Goal: Transaction & Acquisition: Purchase product/service

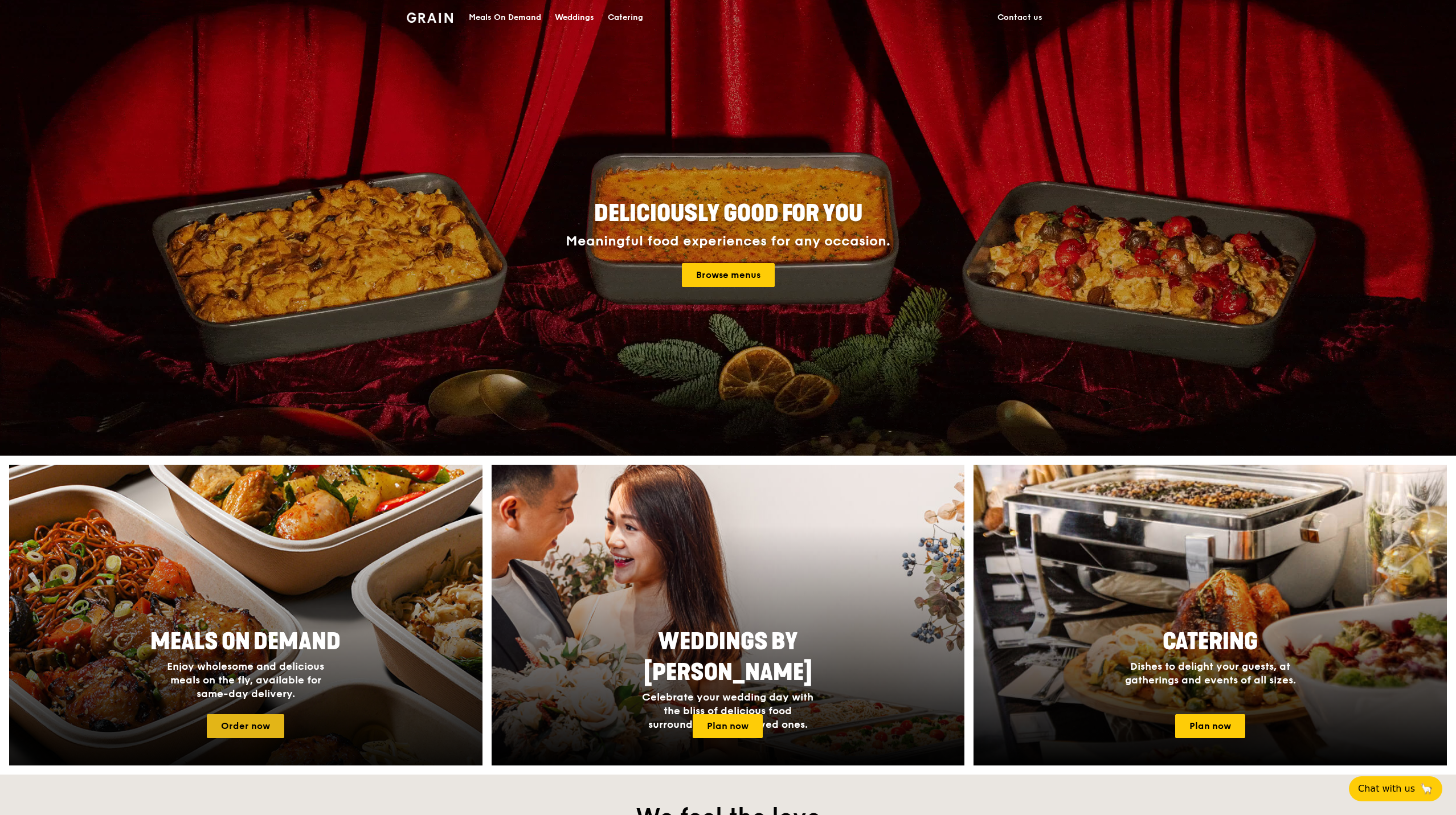
click at [237, 721] on link "Order now" at bounding box center [246, 725] width 78 height 24
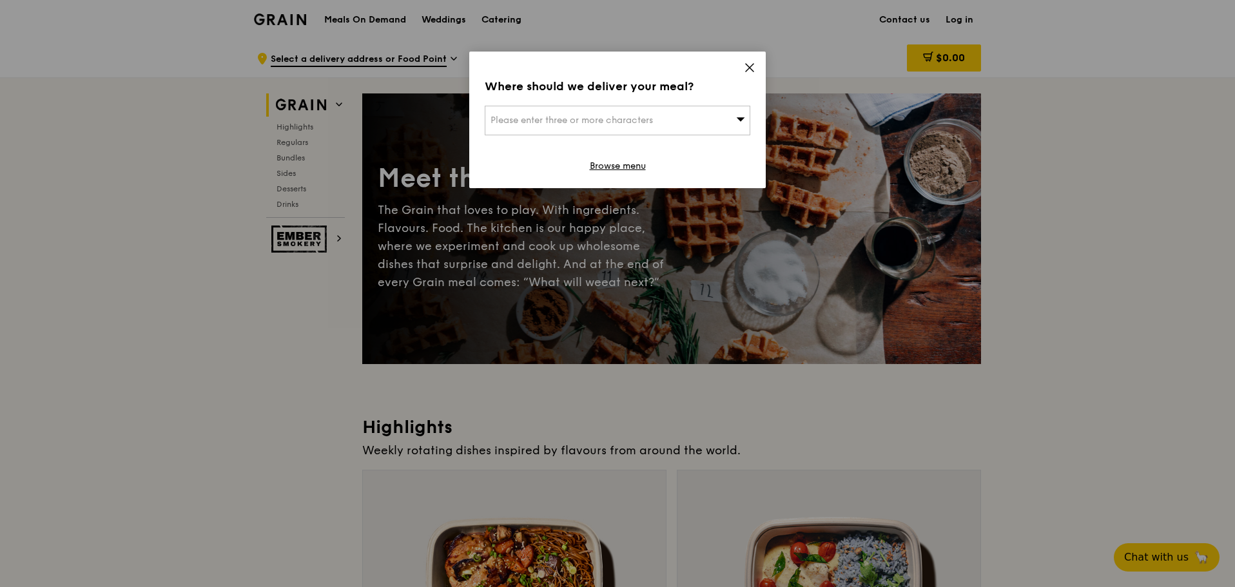
click at [749, 71] on icon at bounding box center [750, 68] width 12 height 12
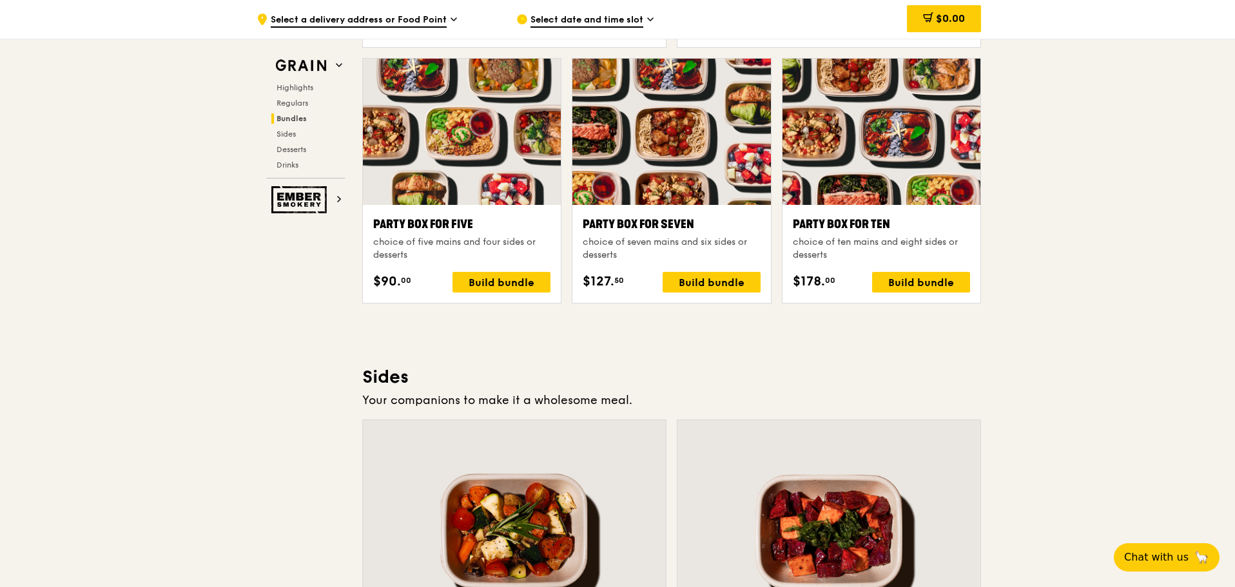
scroll to position [2514, 0]
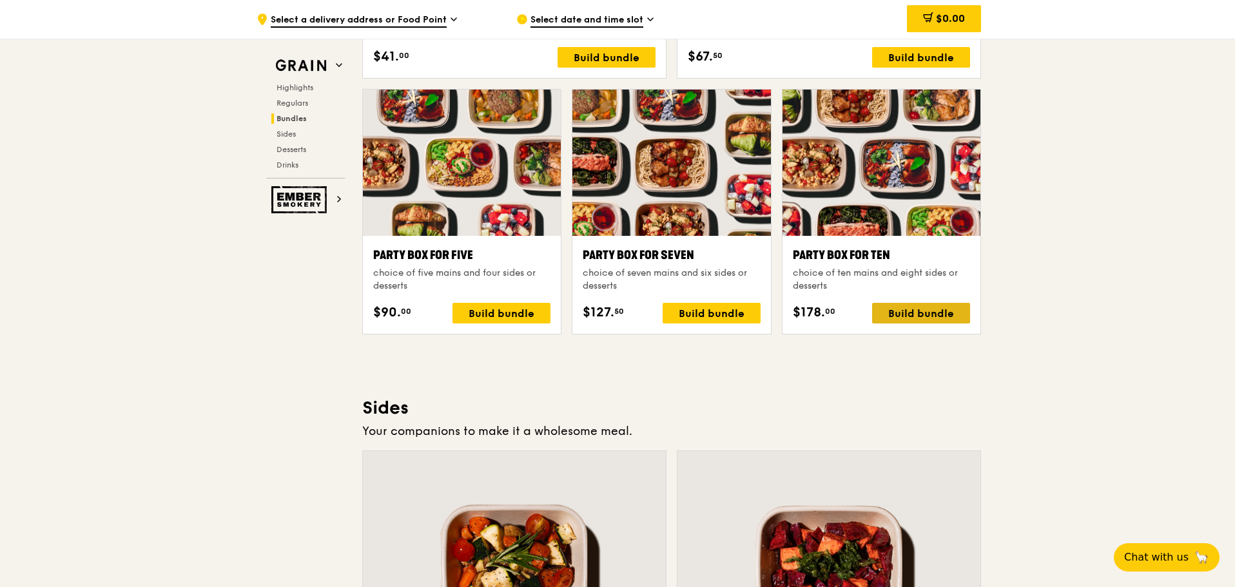
click at [938, 311] on div "Build bundle" at bounding box center [921, 313] width 98 height 21
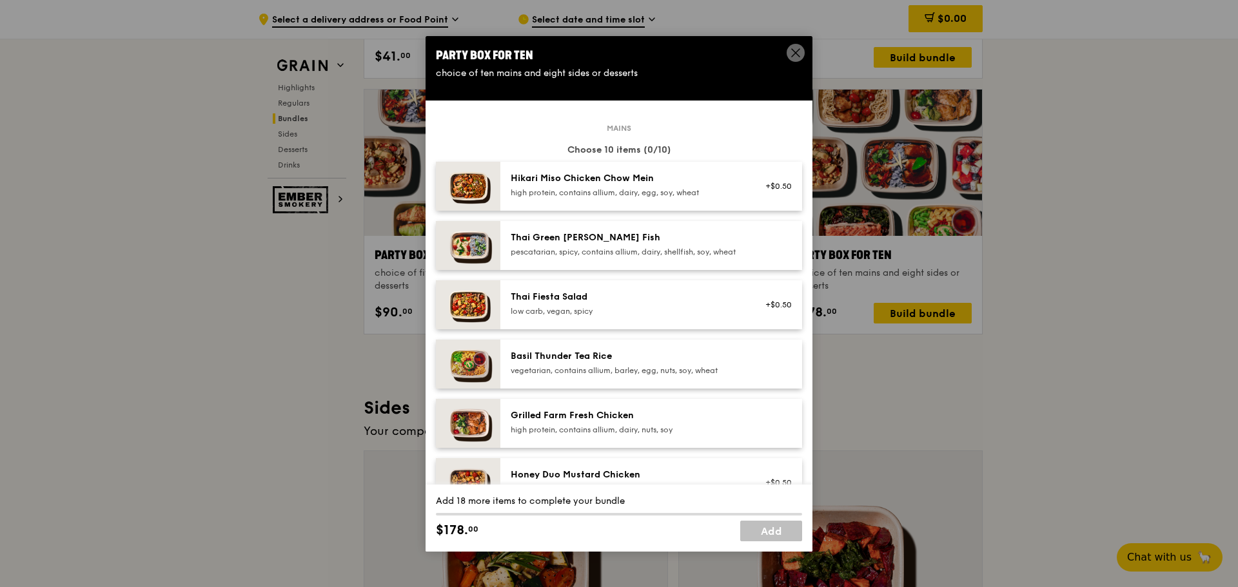
click at [926, 387] on div "Party Box for Ten choice of ten mains and eight sides or desserts Mains Choose …" at bounding box center [619, 293] width 1238 height 587
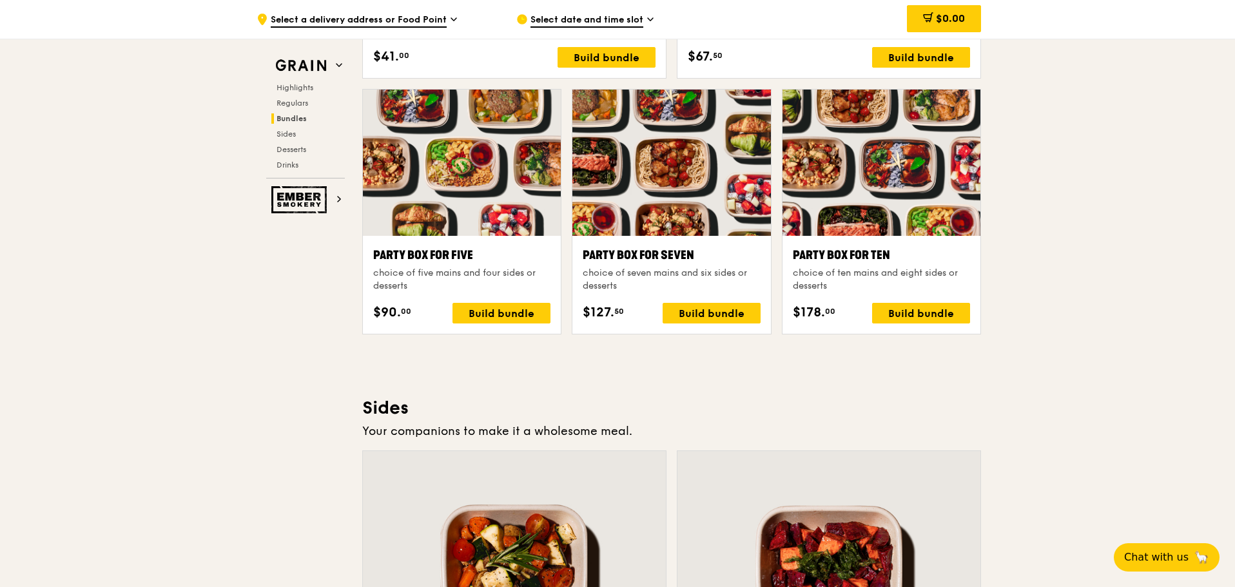
click at [842, 233] on div at bounding box center [882, 163] width 198 height 146
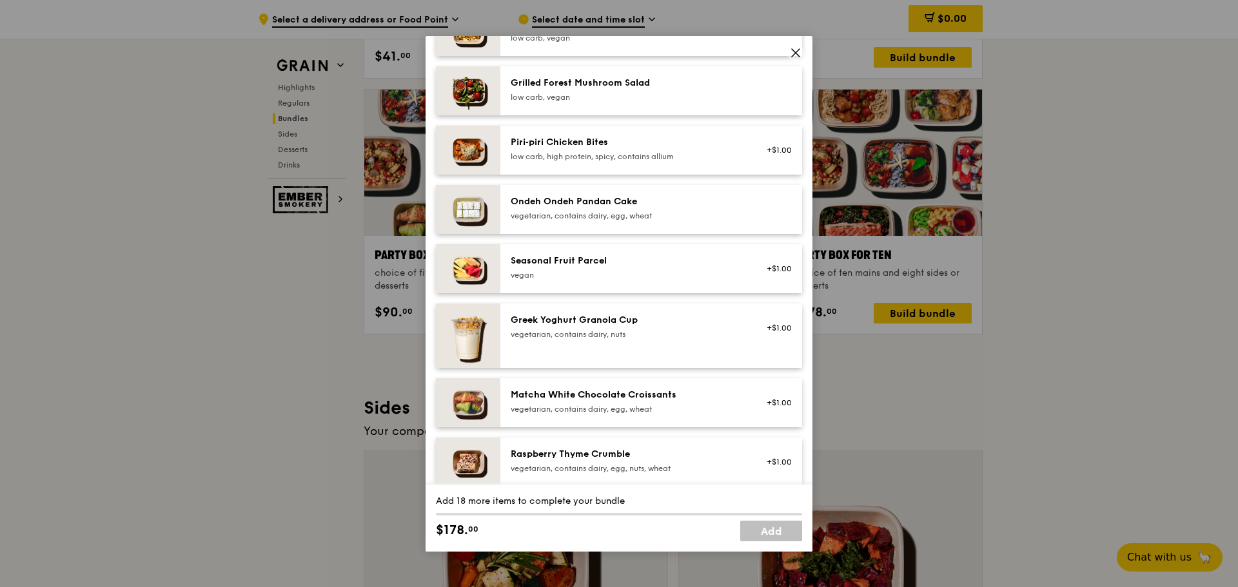
scroll to position [1031, 0]
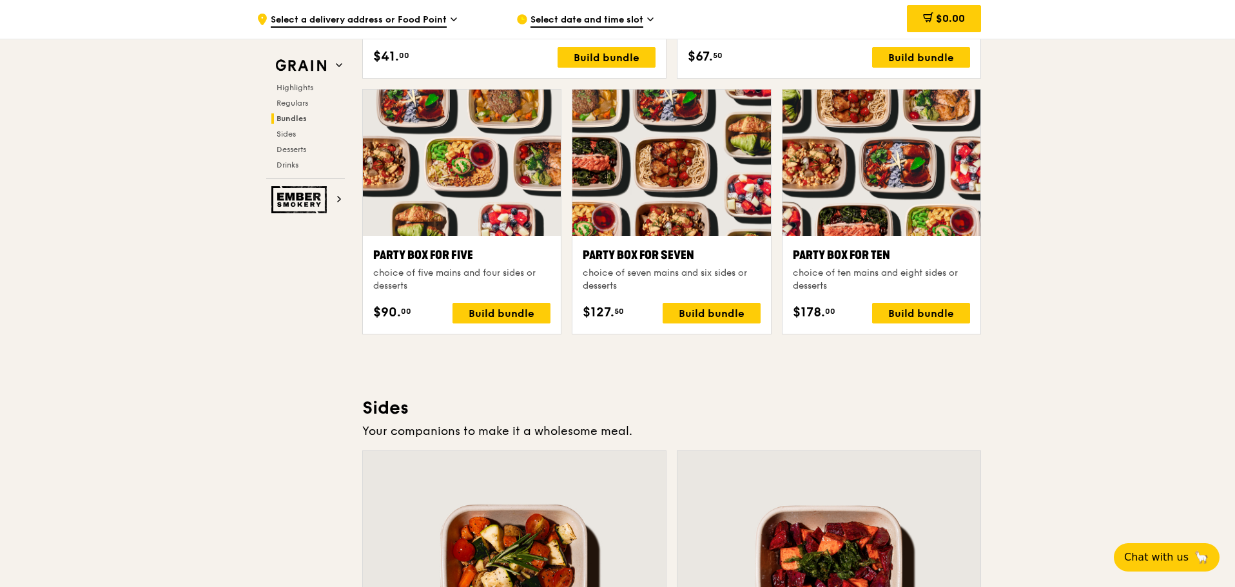
click at [731, 235] on div at bounding box center [671, 163] width 198 height 146
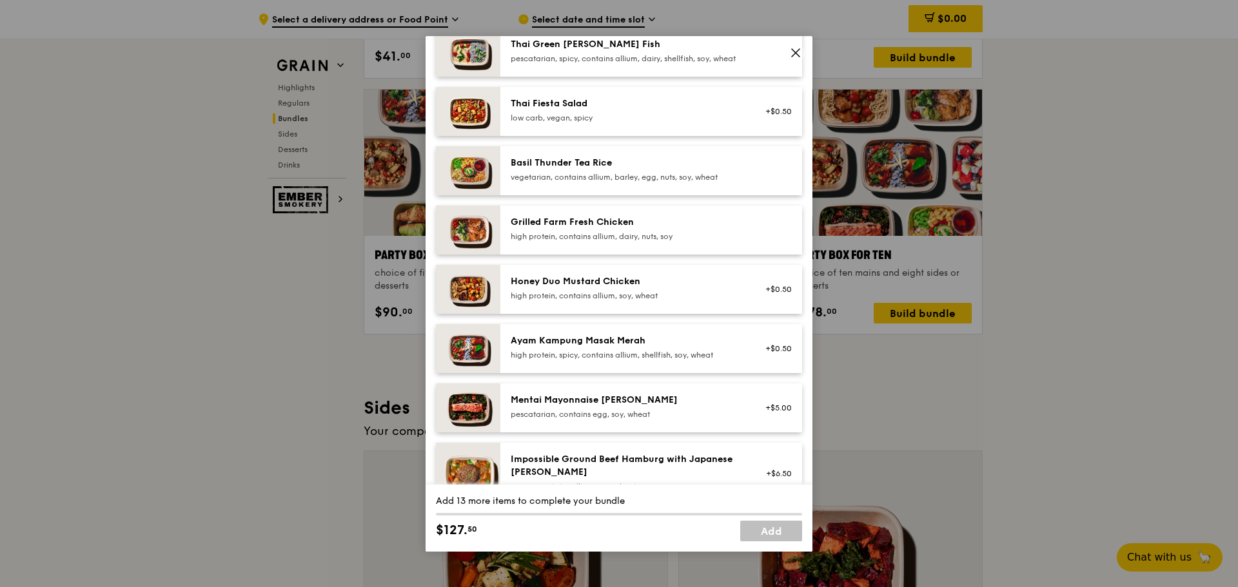
scroll to position [451, 0]
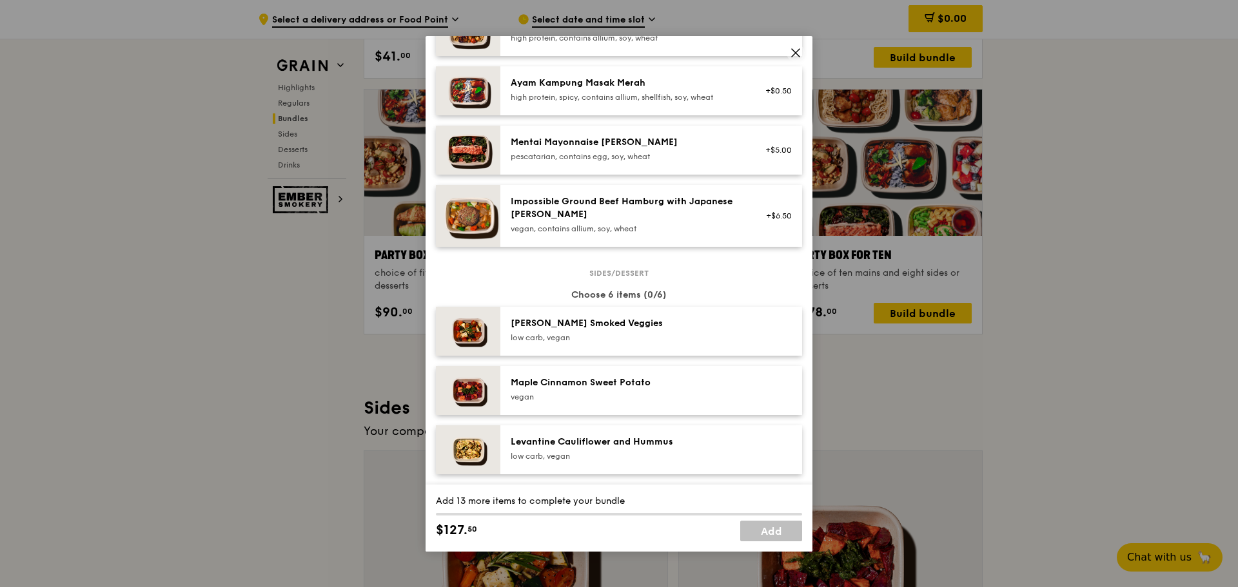
drag, startPoint x: 1002, startPoint y: 320, endPoint x: 966, endPoint y: 278, distance: 55.8
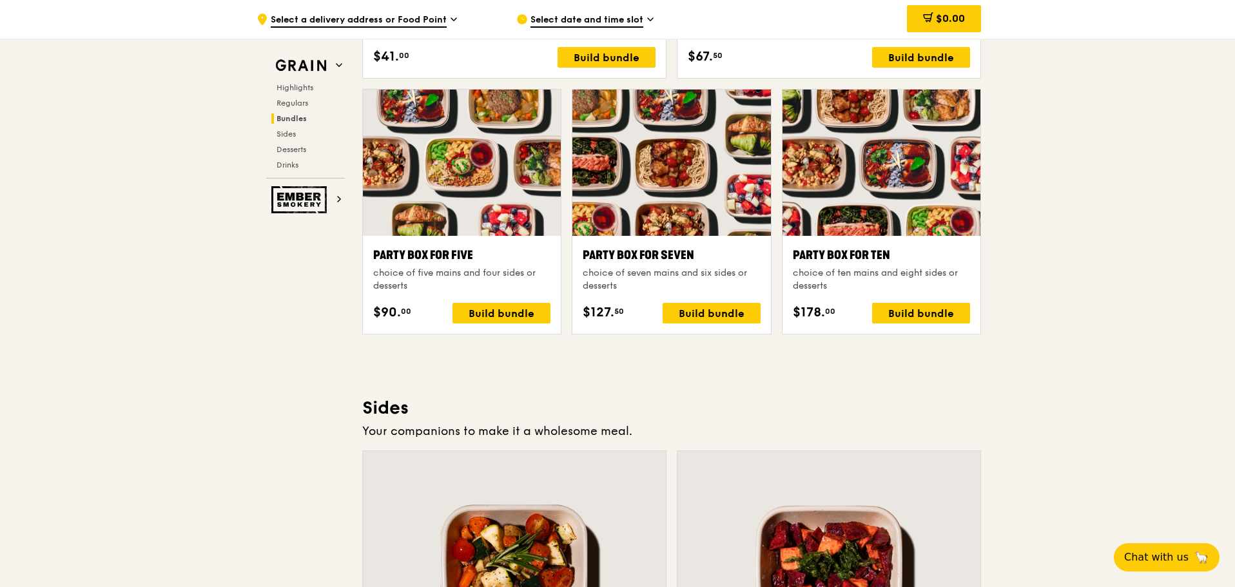
click at [891, 227] on div at bounding box center [882, 163] width 198 height 146
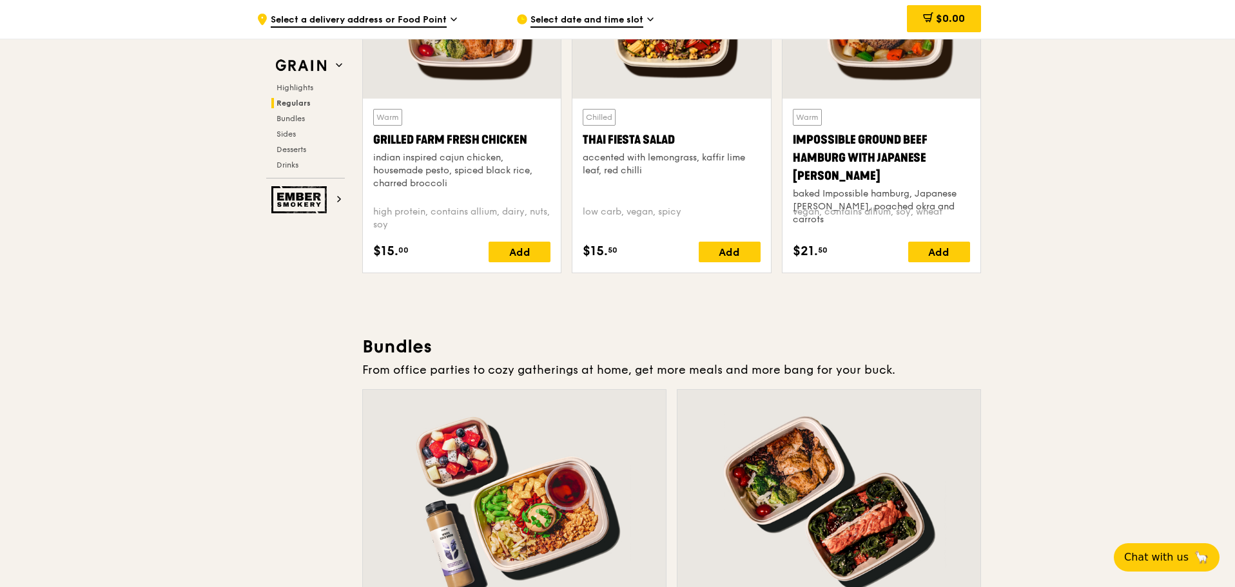
scroll to position [1805, 0]
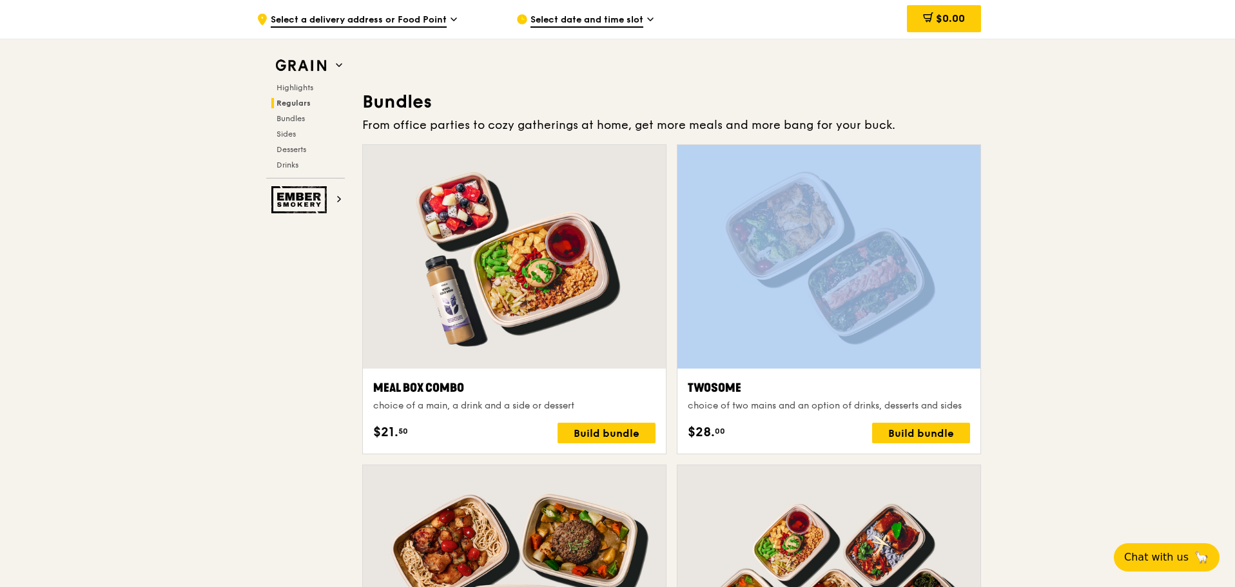
drag, startPoint x: 796, startPoint y: 338, endPoint x: 1049, endPoint y: 296, distance: 256.8
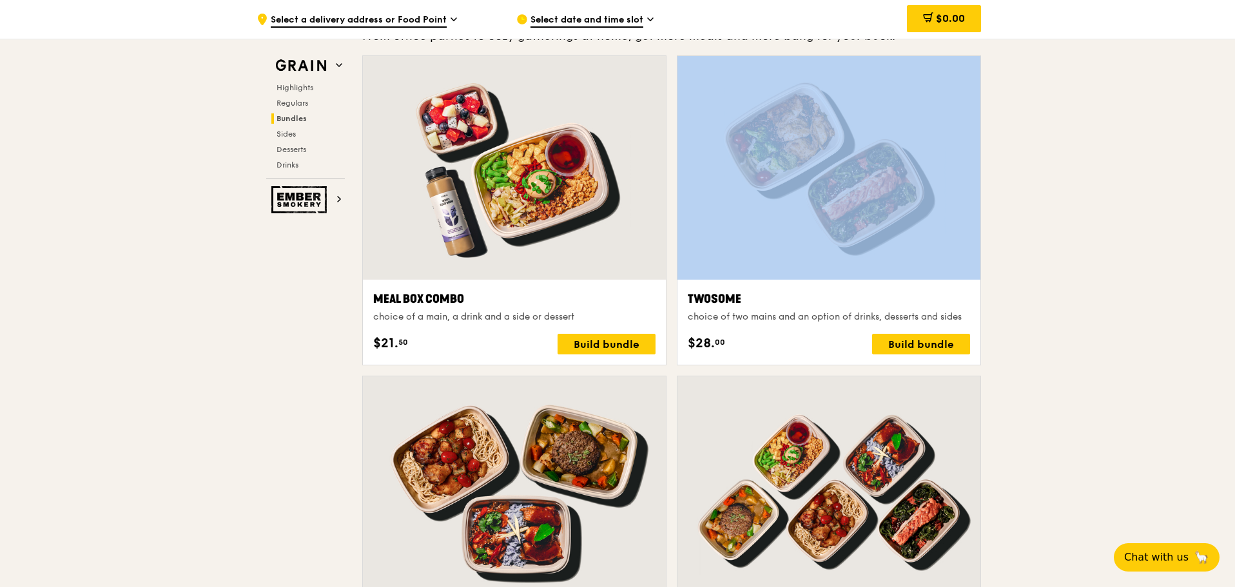
scroll to position [2063, 0]
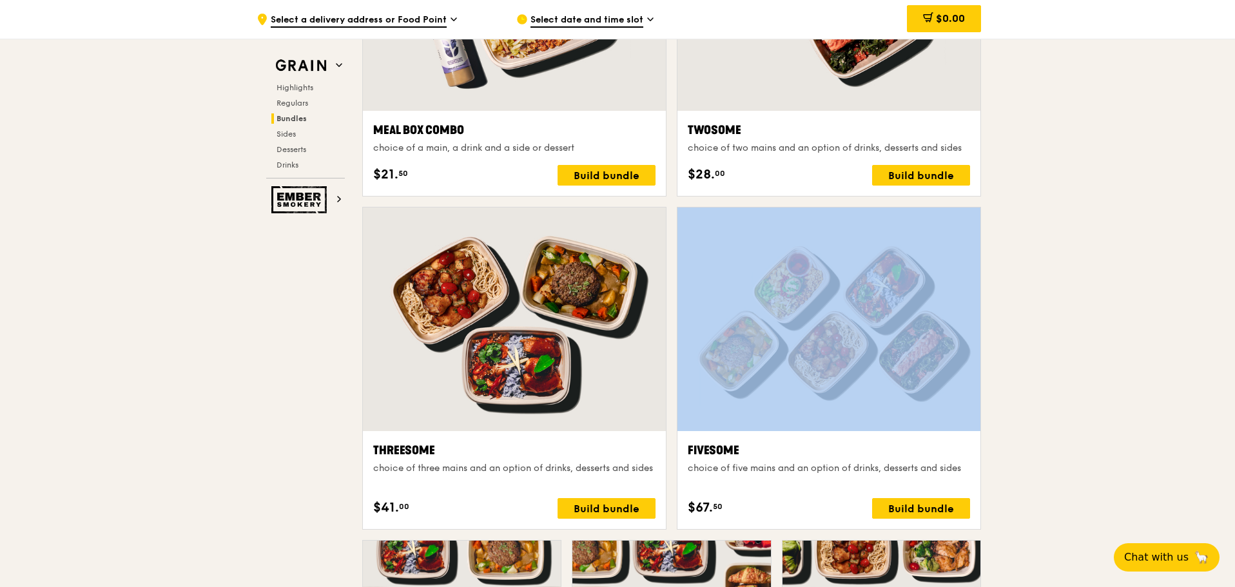
drag, startPoint x: 830, startPoint y: 373, endPoint x: 1060, endPoint y: 353, distance: 231.0
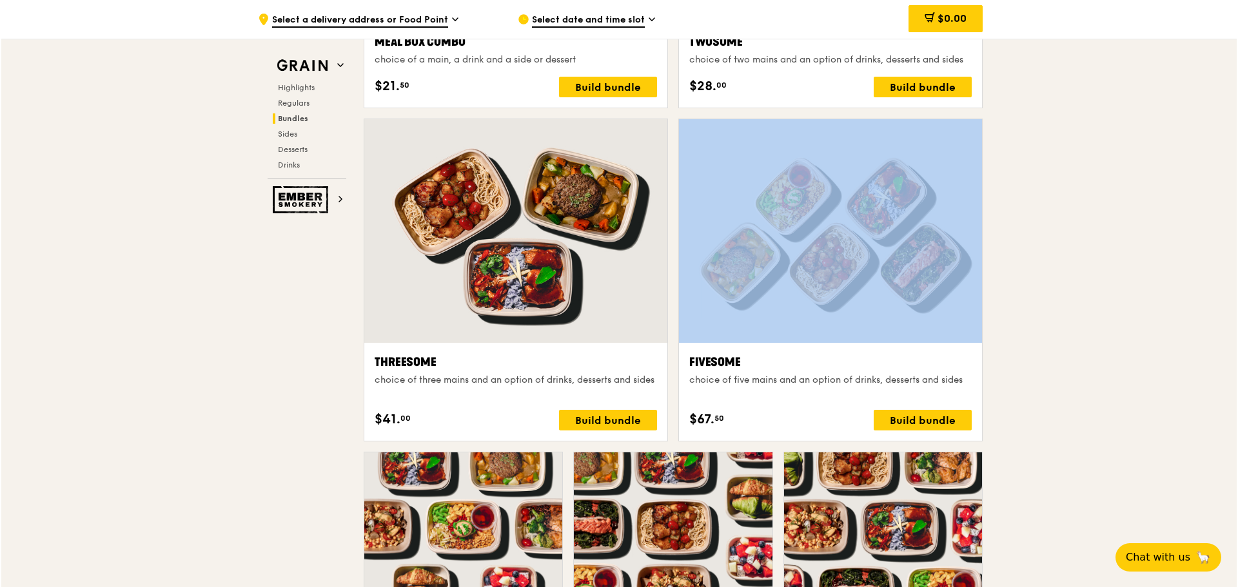
scroll to position [2321, 0]
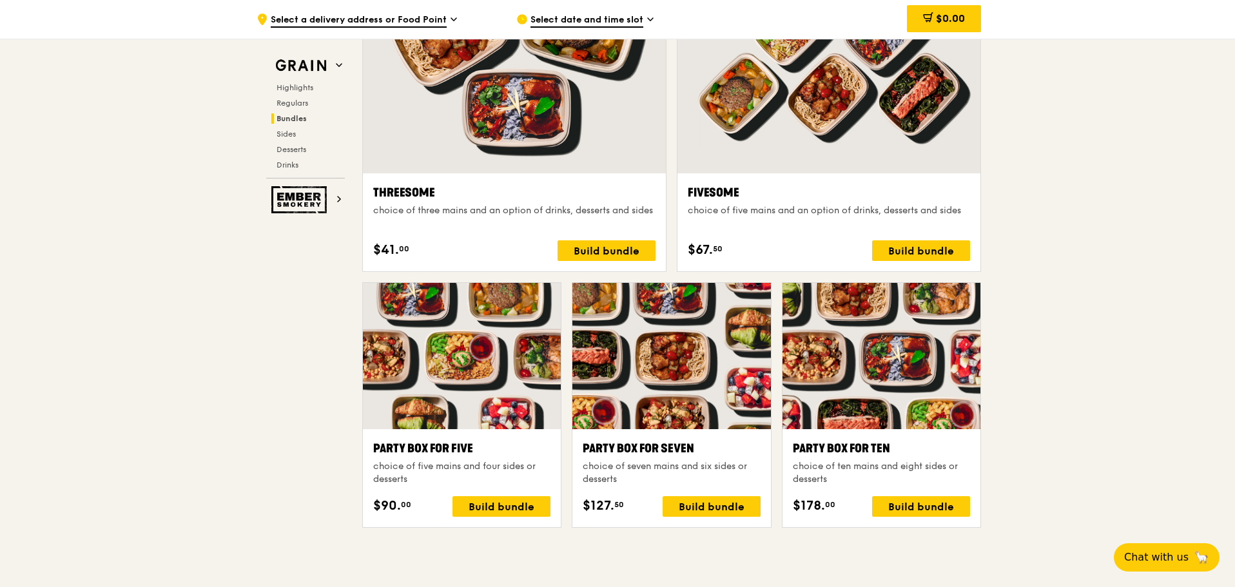
click at [875, 412] on div at bounding box center [882, 356] width 198 height 146
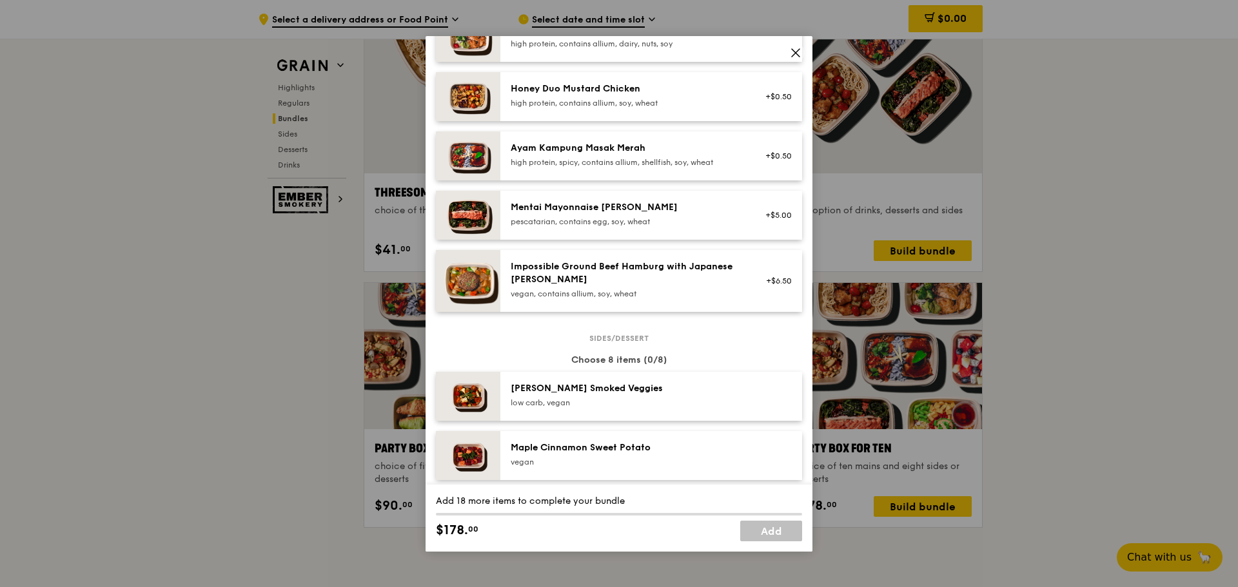
scroll to position [387, 0]
drag, startPoint x: 1048, startPoint y: 389, endPoint x: 972, endPoint y: 447, distance: 95.3
click at [1048, 389] on div "Party Box for Ten choice of ten mains and eight sides or desserts Mains Choose …" at bounding box center [619, 293] width 1238 height 587
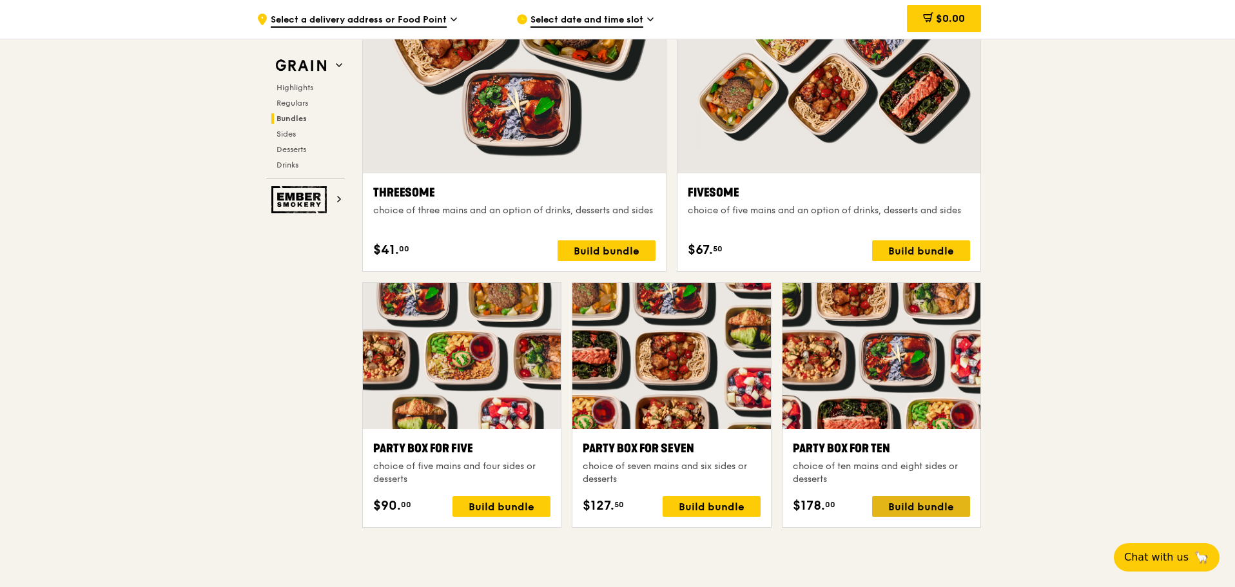
click at [917, 505] on div "Build bundle" at bounding box center [921, 506] width 98 height 21
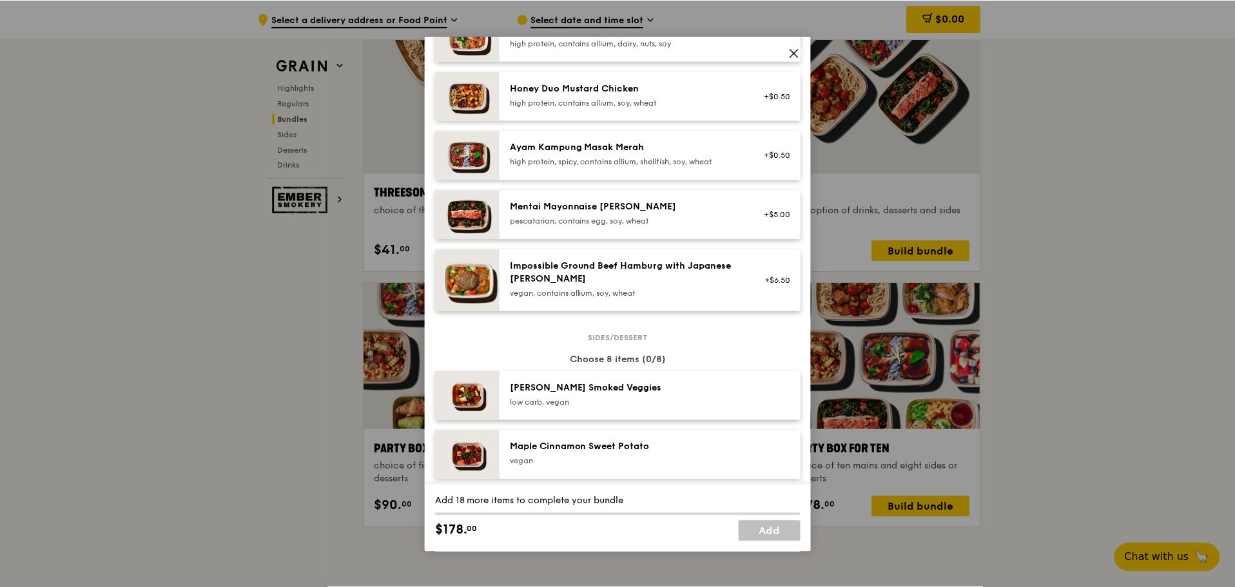
scroll to position [0, 0]
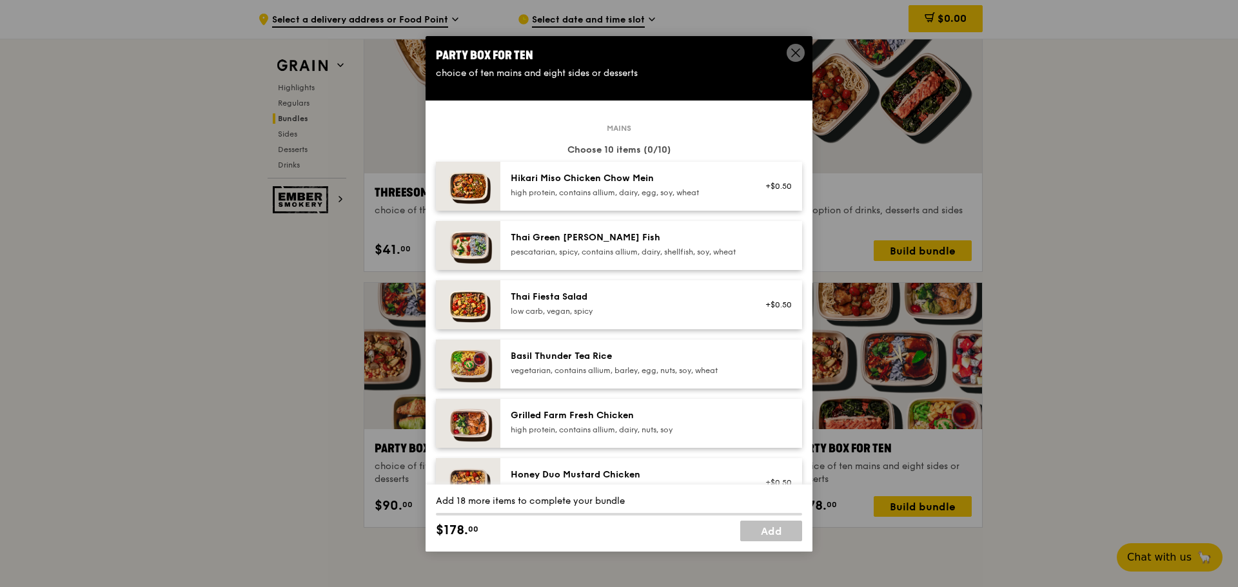
click at [594, 251] on div "pescatarian, spicy, contains allium, dairy, shellfish, soy, wheat" at bounding box center [626, 252] width 231 height 10
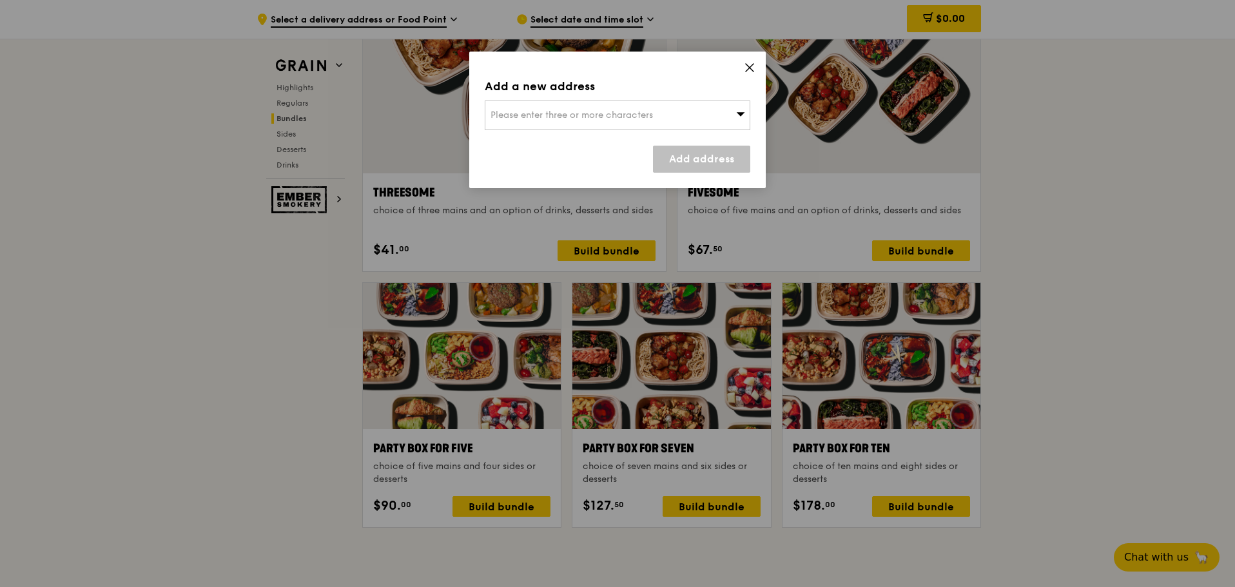
click at [685, 129] on div "Please enter three or more characters" at bounding box center [618, 116] width 266 height 30
click at [669, 119] on input "search" at bounding box center [617, 115] width 264 height 28
type input "1"
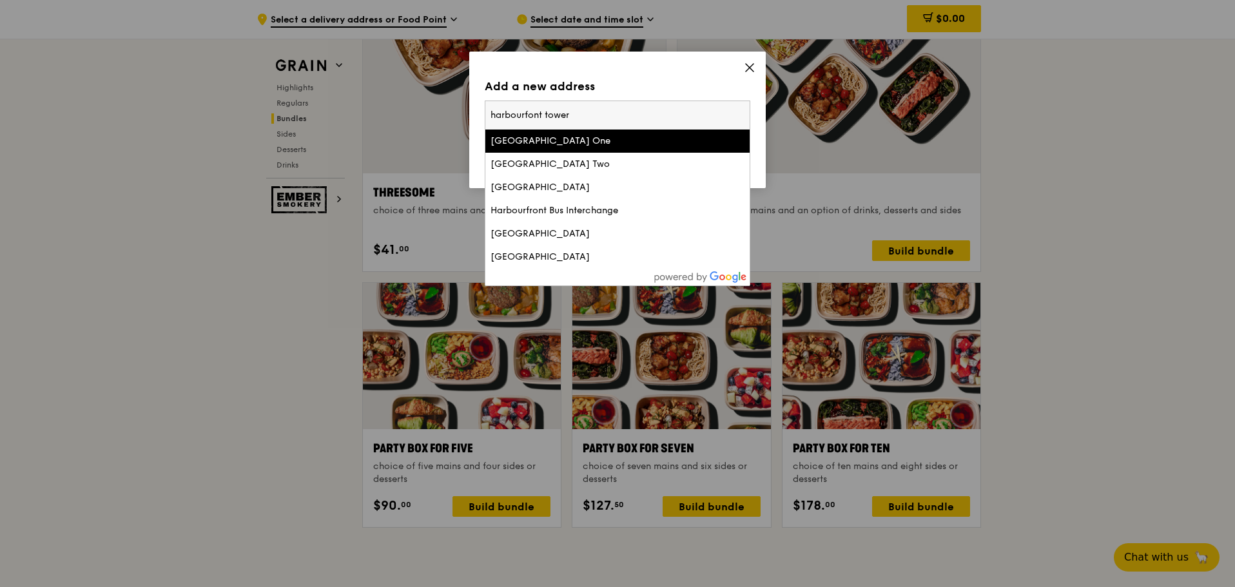
type input "harbourfont tower"
click at [600, 150] on li "[GEOGRAPHIC_DATA] One" at bounding box center [617, 141] width 264 height 23
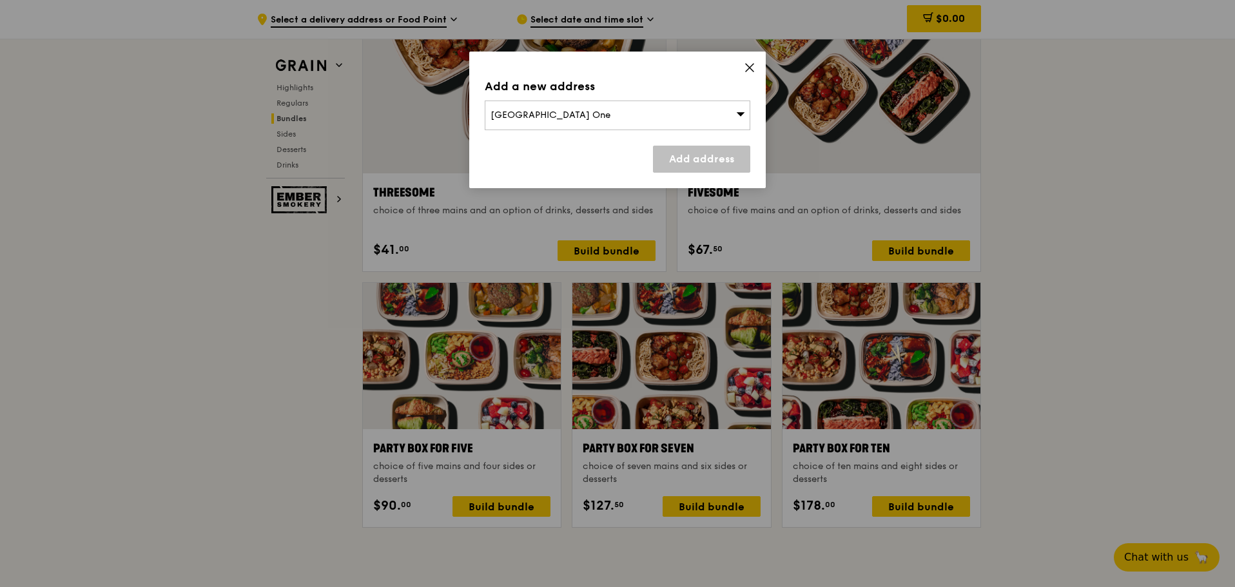
click at [674, 161] on link "Add address" at bounding box center [701, 159] width 97 height 27
click at [663, 171] on link "Add address" at bounding box center [701, 159] width 97 height 27
click at [692, 170] on link "Add address" at bounding box center [701, 159] width 97 height 27
click at [703, 128] on div "[GEOGRAPHIC_DATA] One" at bounding box center [618, 116] width 266 height 30
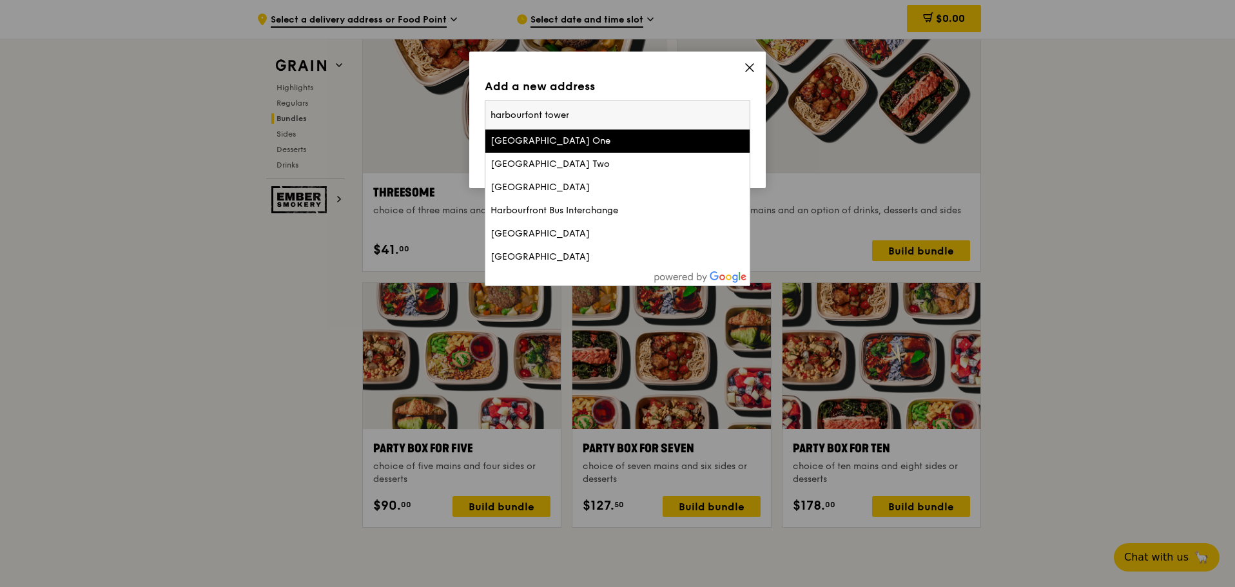
click at [645, 141] on div "[GEOGRAPHIC_DATA] One" at bounding box center [586, 141] width 191 height 13
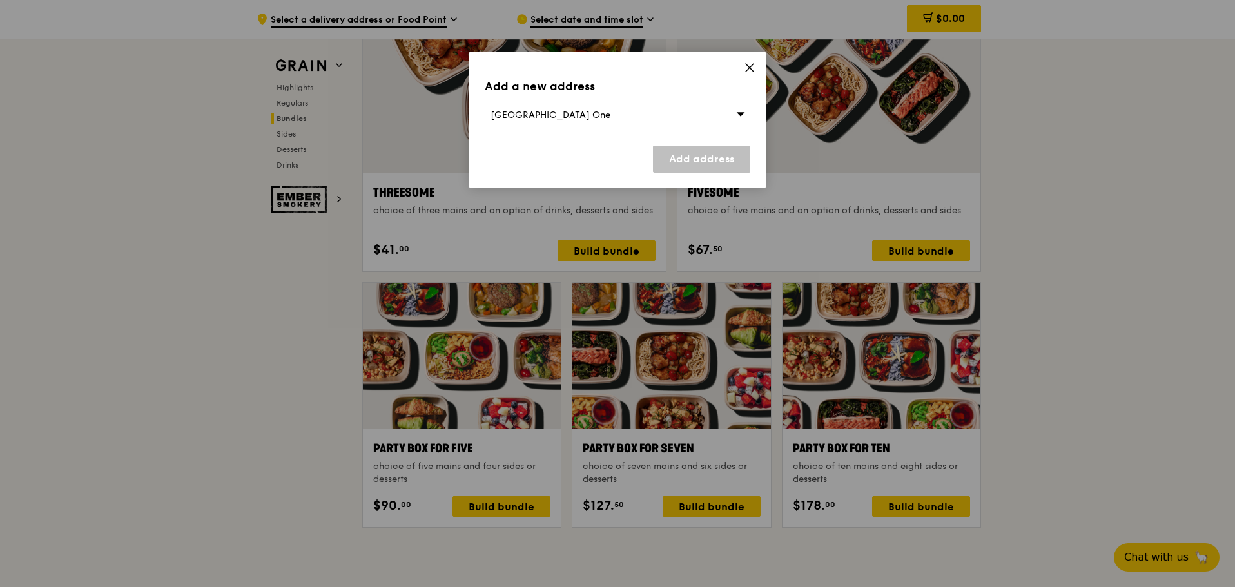
click at [701, 161] on link "Add address" at bounding box center [701, 159] width 97 height 27
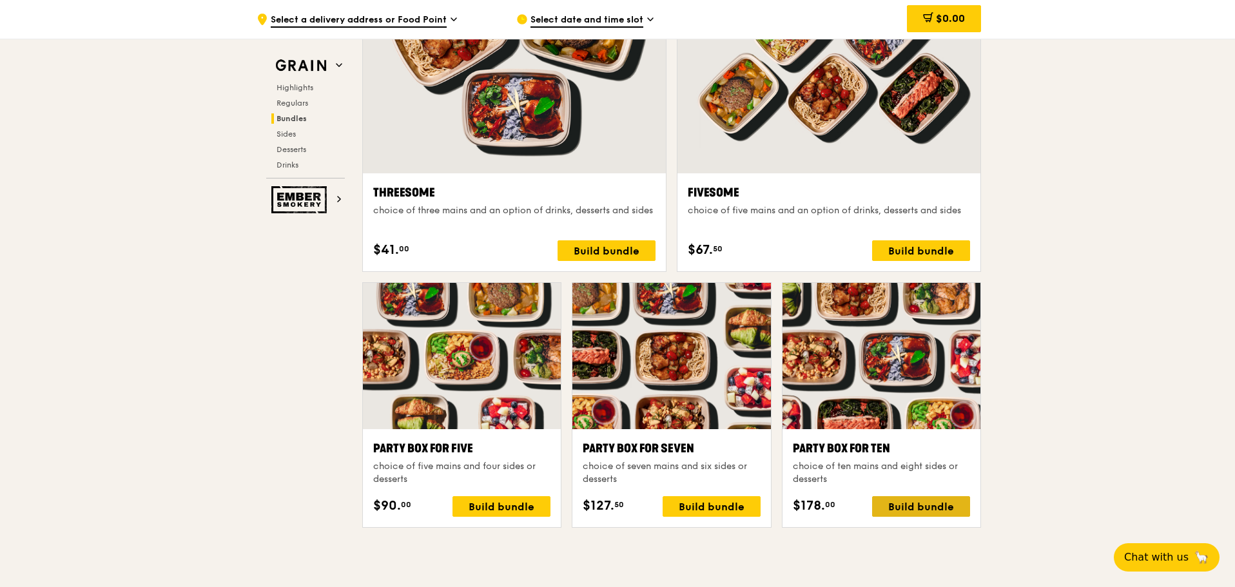
click at [895, 502] on div "Build bundle" at bounding box center [921, 506] width 98 height 21
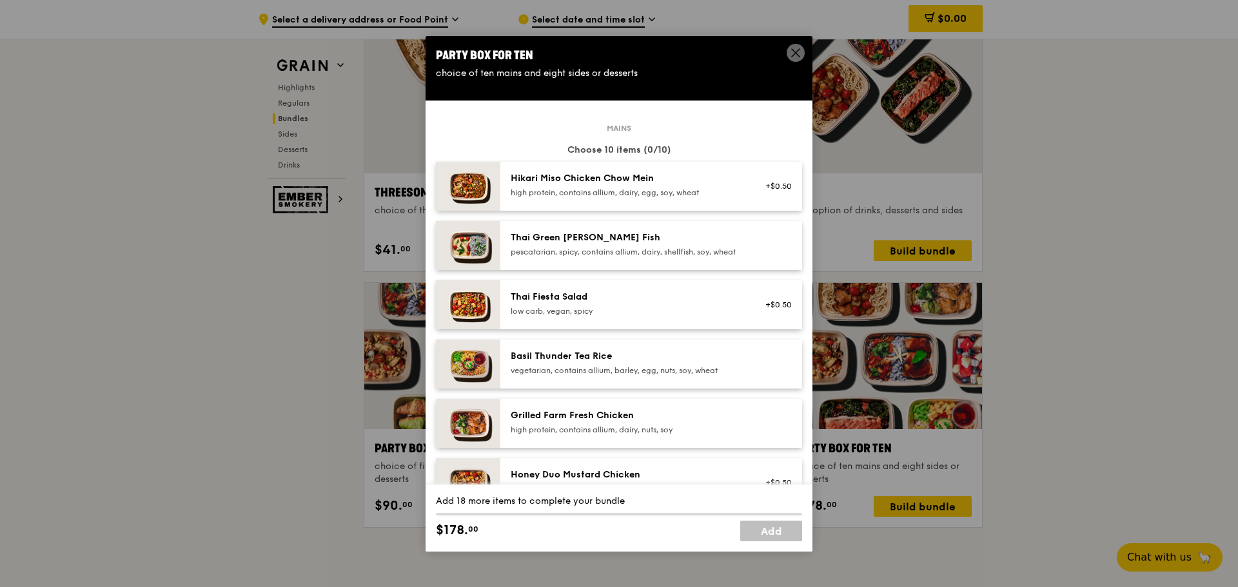
click at [634, 242] on div "Thai Green [PERSON_NAME] Fish" at bounding box center [626, 237] width 231 height 13
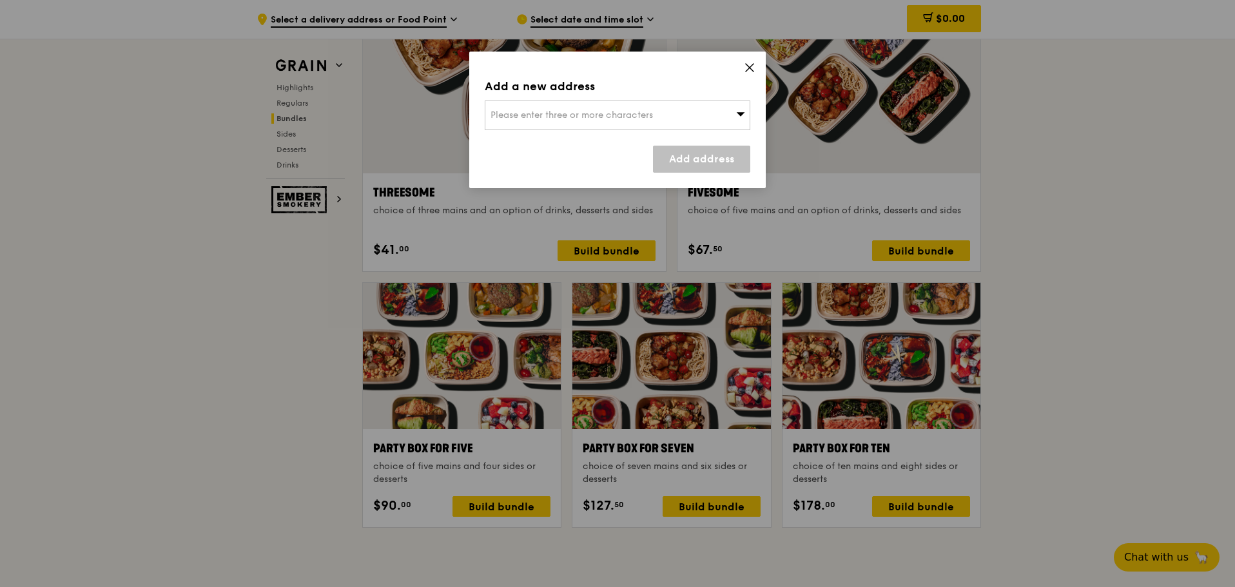
click at [690, 144] on div "Add a new address Please enter three or more characters Add address" at bounding box center [617, 120] width 297 height 137
click at [701, 126] on div "Please enter three or more characters" at bounding box center [618, 116] width 266 height 30
click at [663, 123] on input "search" at bounding box center [617, 115] width 264 height 28
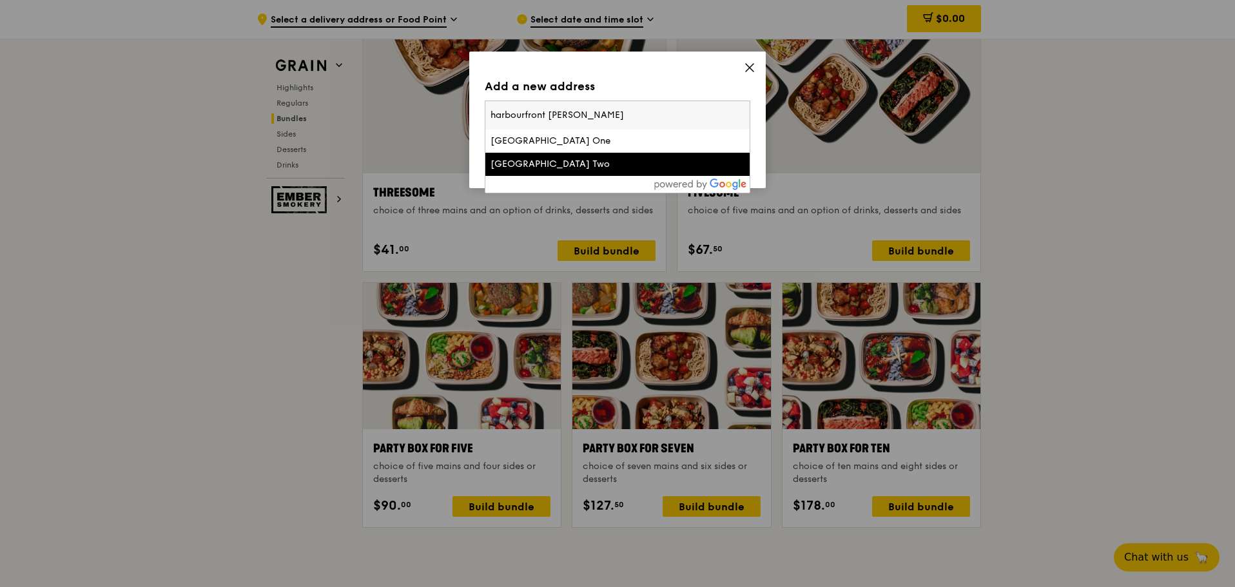
type input "harbourfront [PERSON_NAME]"
click at [635, 154] on li "[GEOGRAPHIC_DATA] Two" at bounding box center [617, 164] width 264 height 23
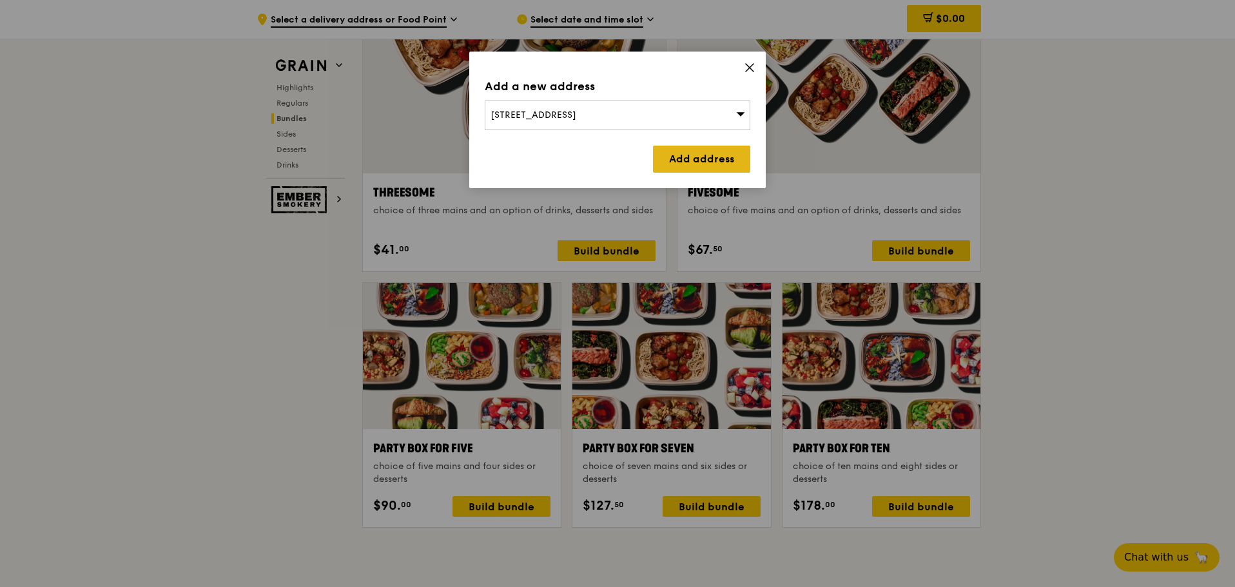
click at [701, 158] on link "Add address" at bounding box center [701, 159] width 97 height 27
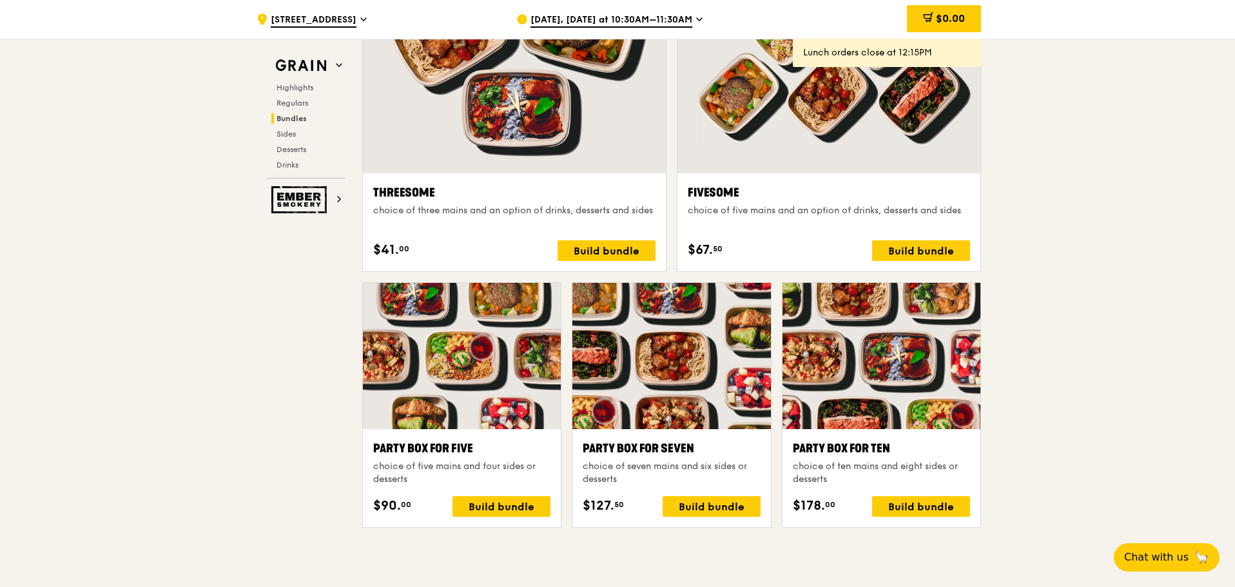
click at [893, 495] on div "Party Box for Ten choice of ten mains and eight sides or desserts $178. 00 Buil…" at bounding box center [881, 478] width 177 height 77
click at [897, 502] on div "Build bundle" at bounding box center [921, 506] width 98 height 21
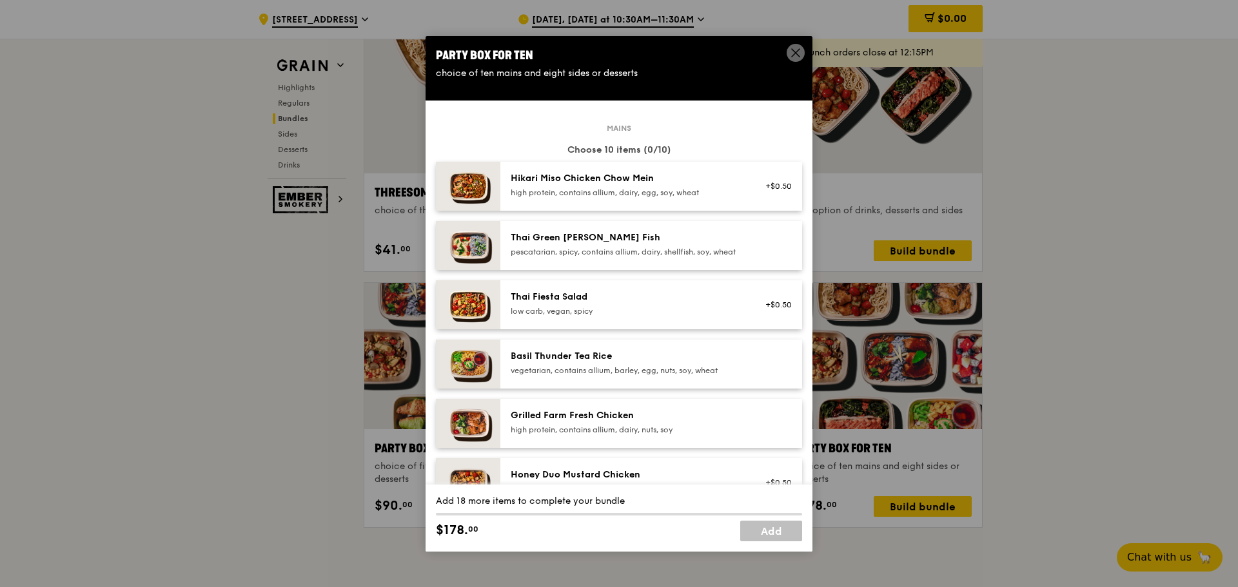
click at [562, 239] on div "Thai Green [PERSON_NAME] Fish" at bounding box center [626, 237] width 231 height 13
click at [562, 238] on div "Thai Green [PERSON_NAME] Fish" at bounding box center [626, 237] width 231 height 13
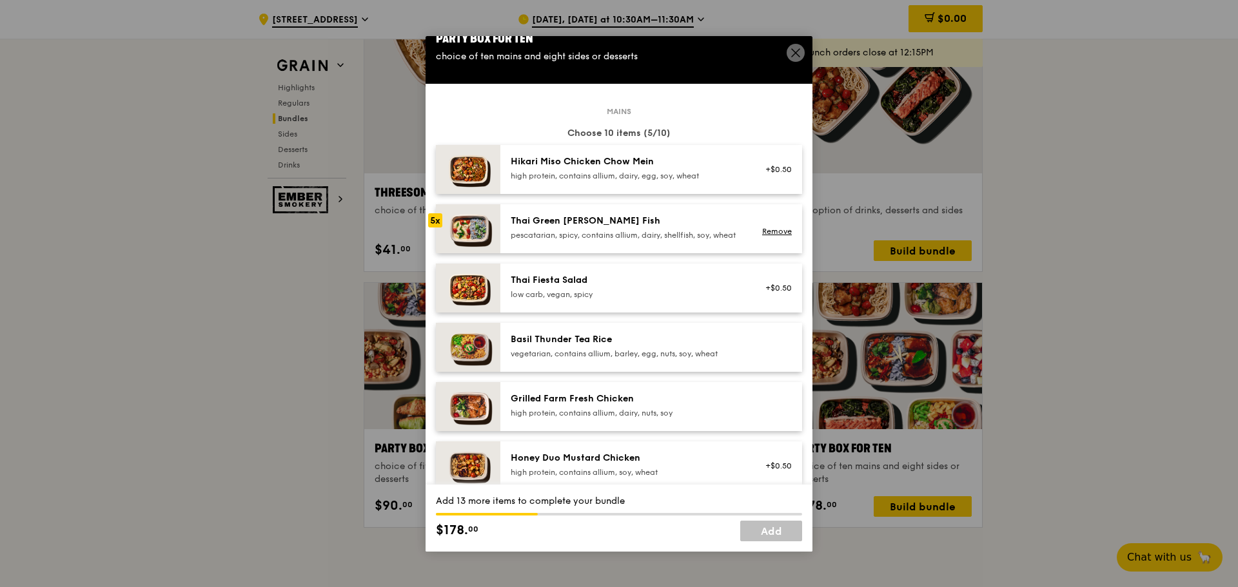
scroll to position [64, 0]
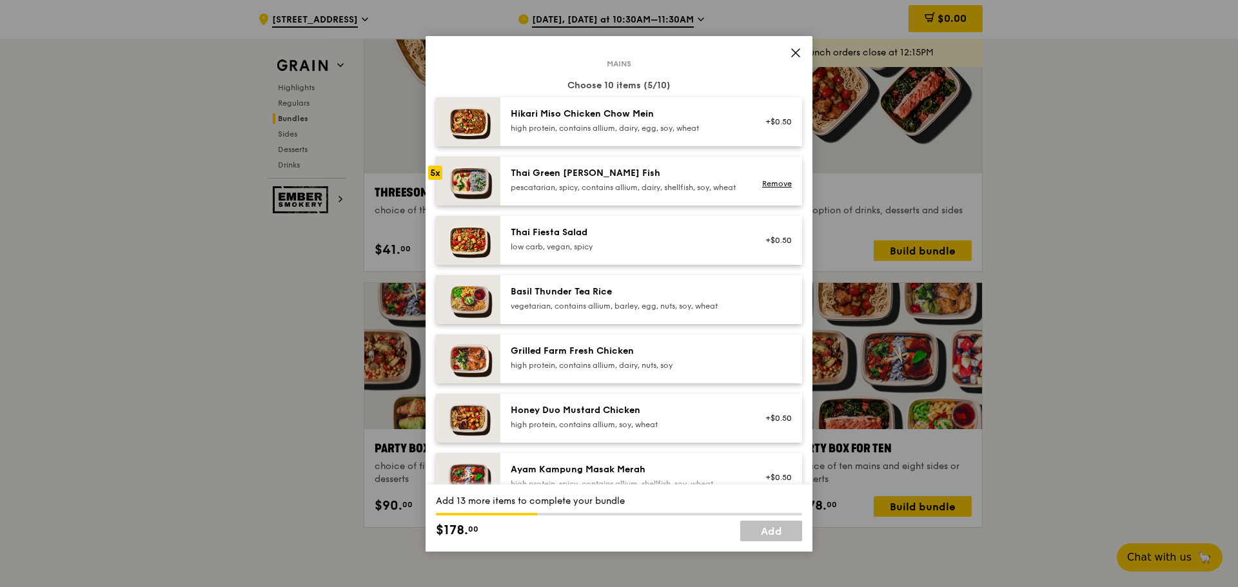
click at [590, 371] on div "high protein, contains allium, dairy, nuts, soy" at bounding box center [626, 365] width 231 height 10
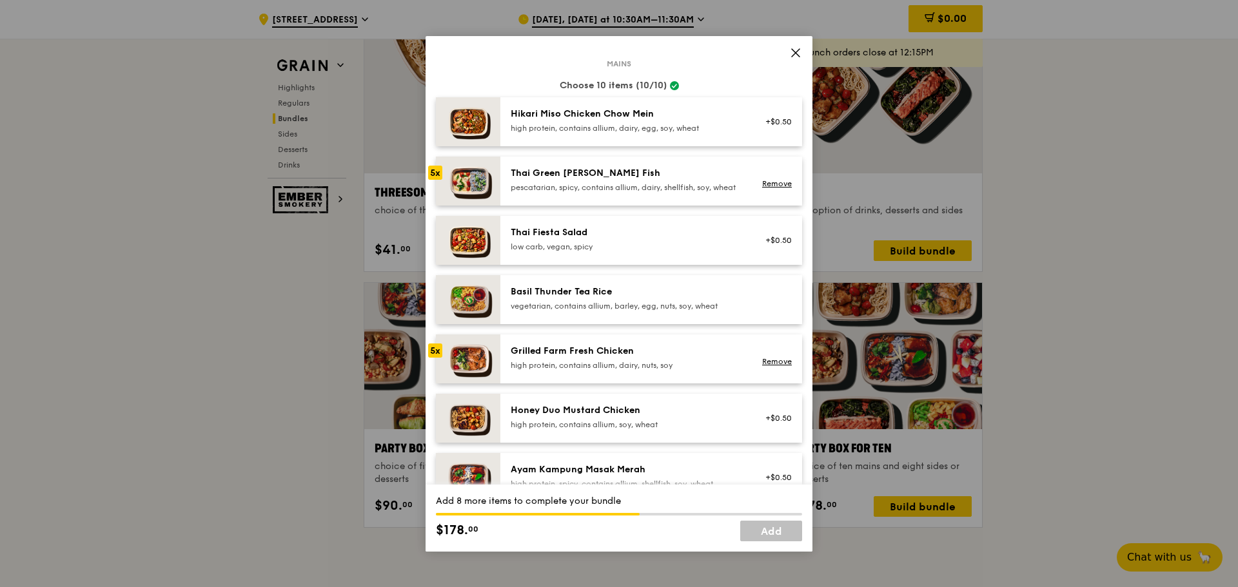
click at [590, 371] on div "high protein, contains allium, dairy, nuts, soy" at bounding box center [626, 365] width 231 height 10
click at [512, 192] on div "pescatarian, spicy, contains allium, dairy, shellfish, soy, wheat" at bounding box center [626, 187] width 231 height 10
click at [762, 186] on link "Remove" at bounding box center [777, 183] width 30 height 9
click at [574, 185] on div "pescatarian, spicy, contains allium, dairy, shellfish, soy, wheat" at bounding box center [626, 187] width 231 height 10
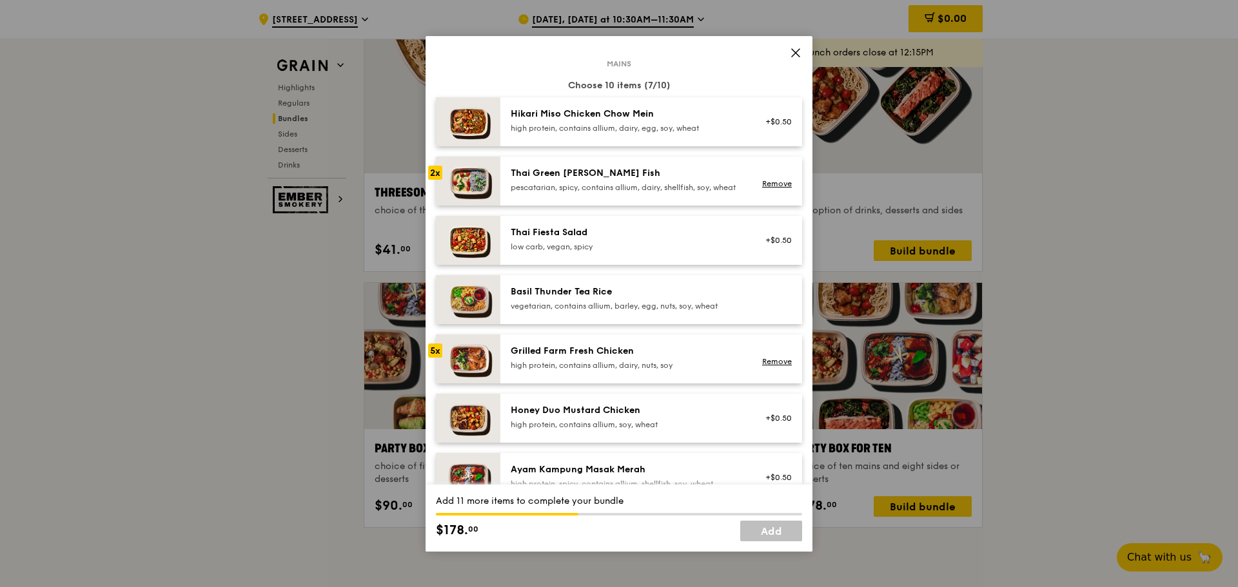
click at [574, 185] on div "pescatarian, spicy, contains allium, dairy, shellfish, soy, wheat" at bounding box center [626, 187] width 231 height 10
click at [767, 366] on link "Remove" at bounding box center [777, 361] width 30 height 9
click at [551, 358] on div "Grilled Farm Fresh Chicken" at bounding box center [626, 351] width 231 height 13
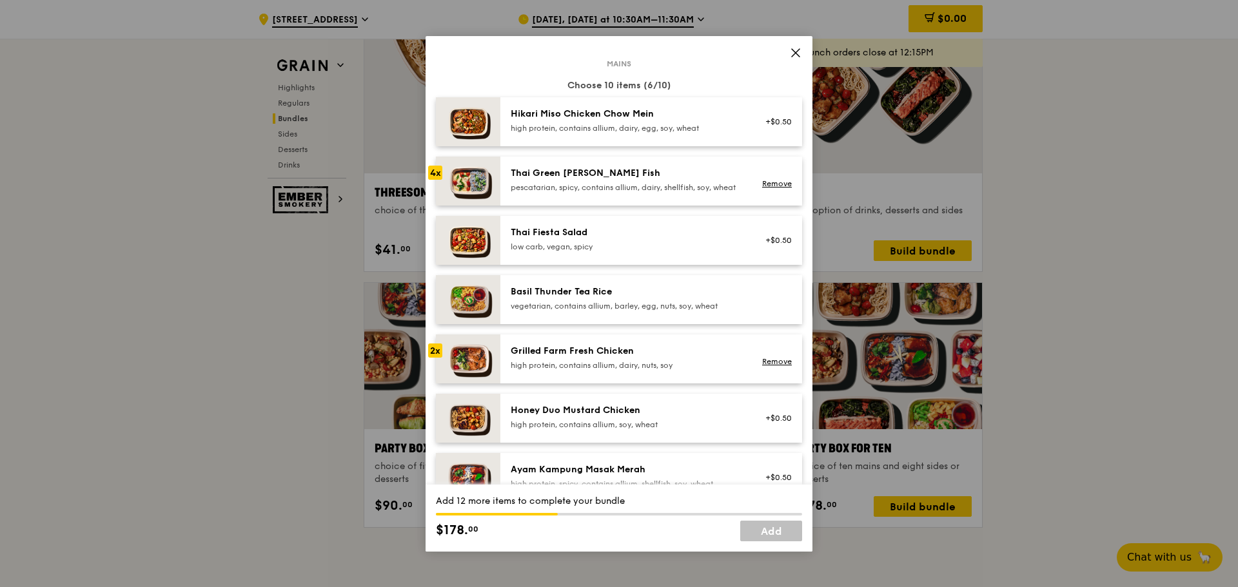
click at [551, 358] on div "Grilled Farm Fresh Chicken" at bounding box center [626, 351] width 231 height 13
click at [765, 366] on link "Remove" at bounding box center [777, 361] width 30 height 9
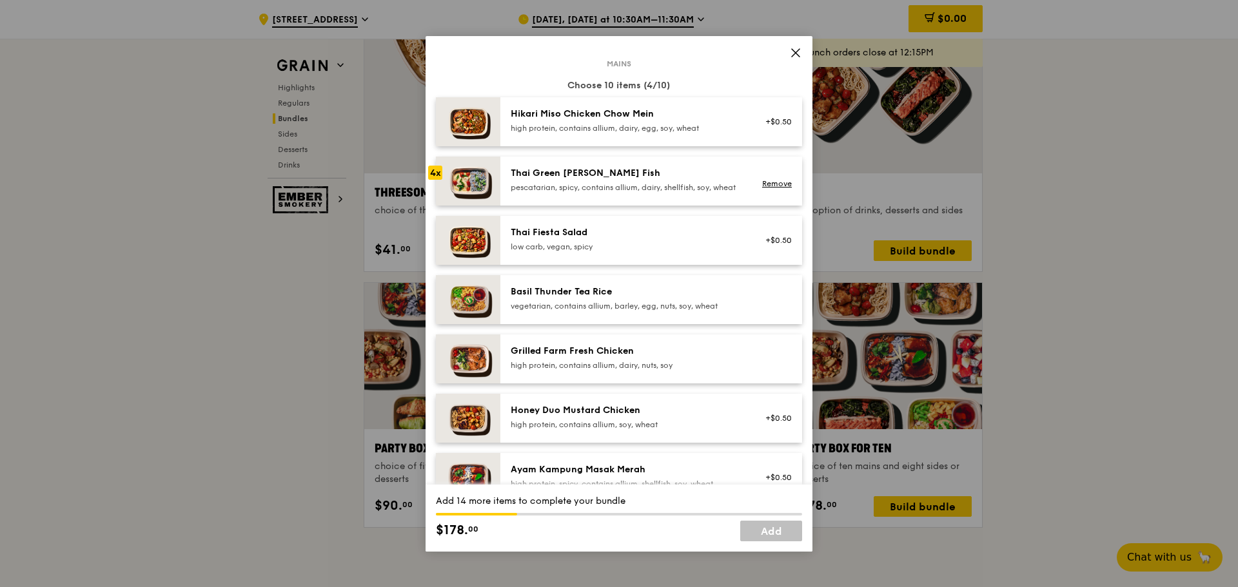
click at [570, 356] on div "Grilled Farm Fresh Chicken" at bounding box center [626, 351] width 231 height 13
click at [566, 358] on div "Grilled Farm Fresh Chicken" at bounding box center [626, 351] width 231 height 13
click at [562, 371] on div "high protein, contains allium, dairy, nuts, soy" at bounding box center [626, 365] width 231 height 10
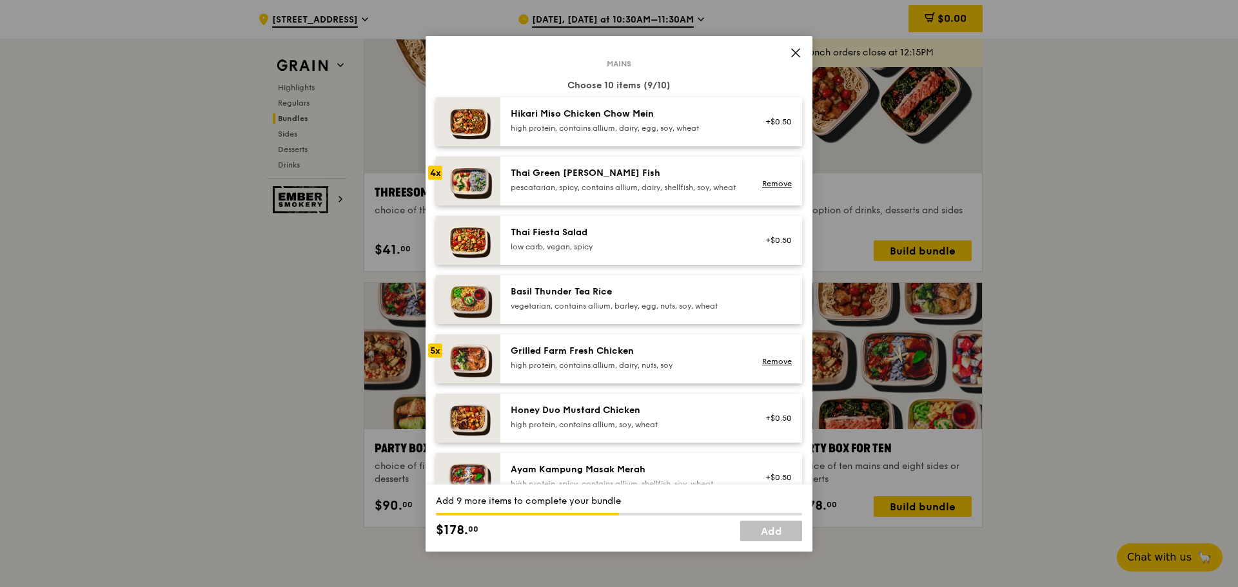
click at [577, 311] on div "vegetarian, contains allium, barley, egg, nuts, soy, wheat" at bounding box center [626, 306] width 231 height 10
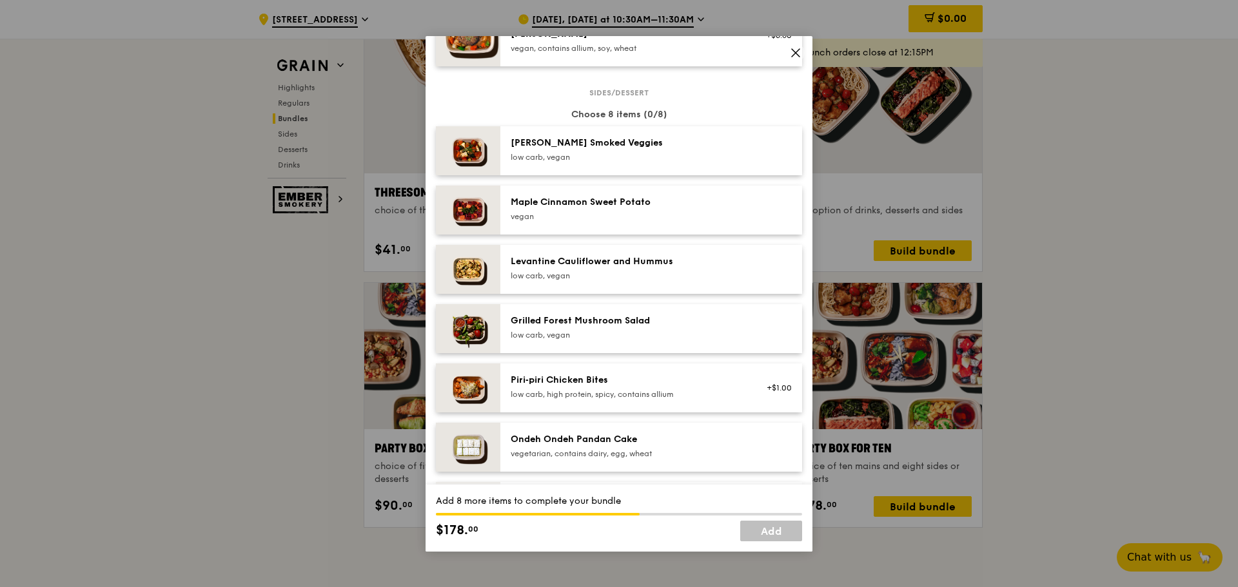
scroll to position [709, 0]
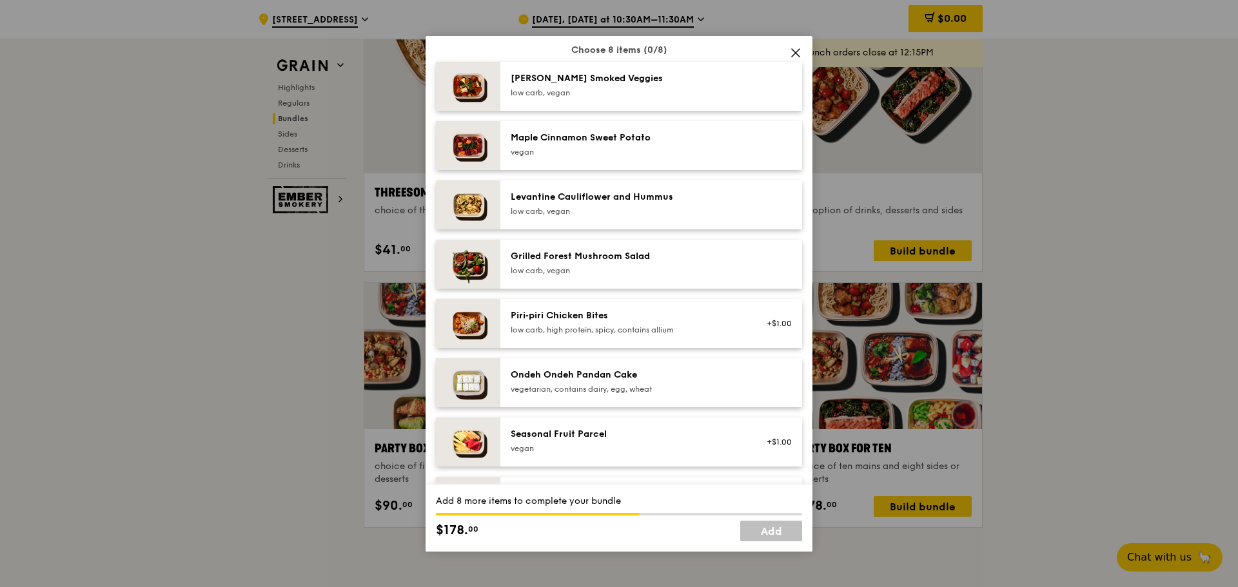
click at [567, 395] on div "vegetarian, contains dairy, egg, wheat" at bounding box center [626, 389] width 231 height 10
click at [528, 395] on div "vegetarian, contains dairy, egg, wheat" at bounding box center [626, 389] width 231 height 10
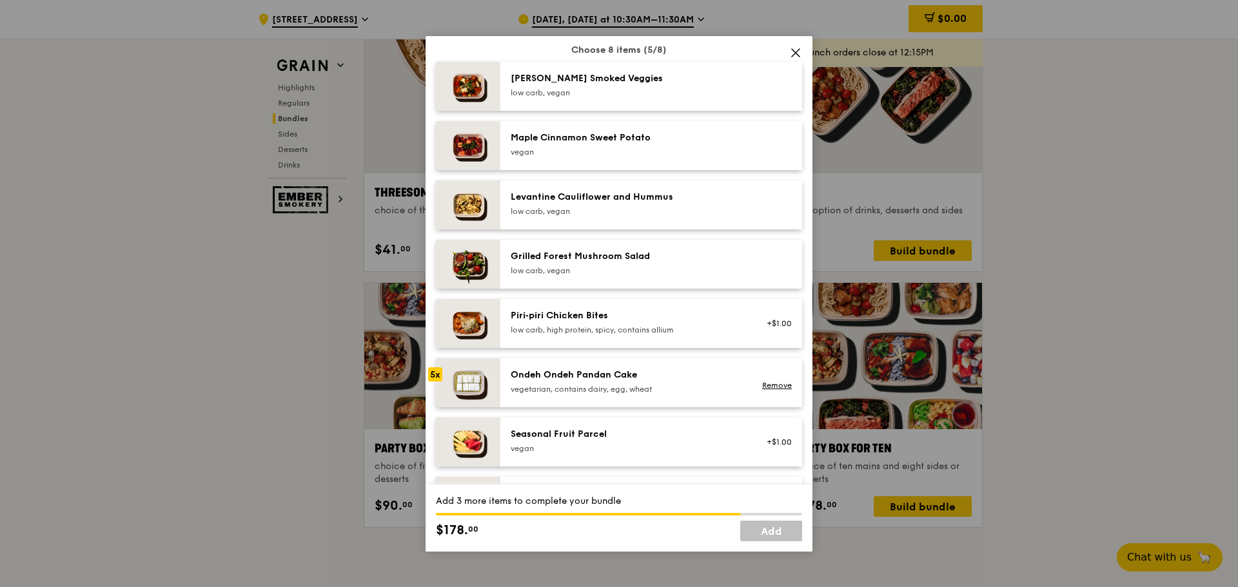
click at [528, 395] on div "vegetarian, contains dairy, egg, wheat" at bounding box center [626, 389] width 231 height 10
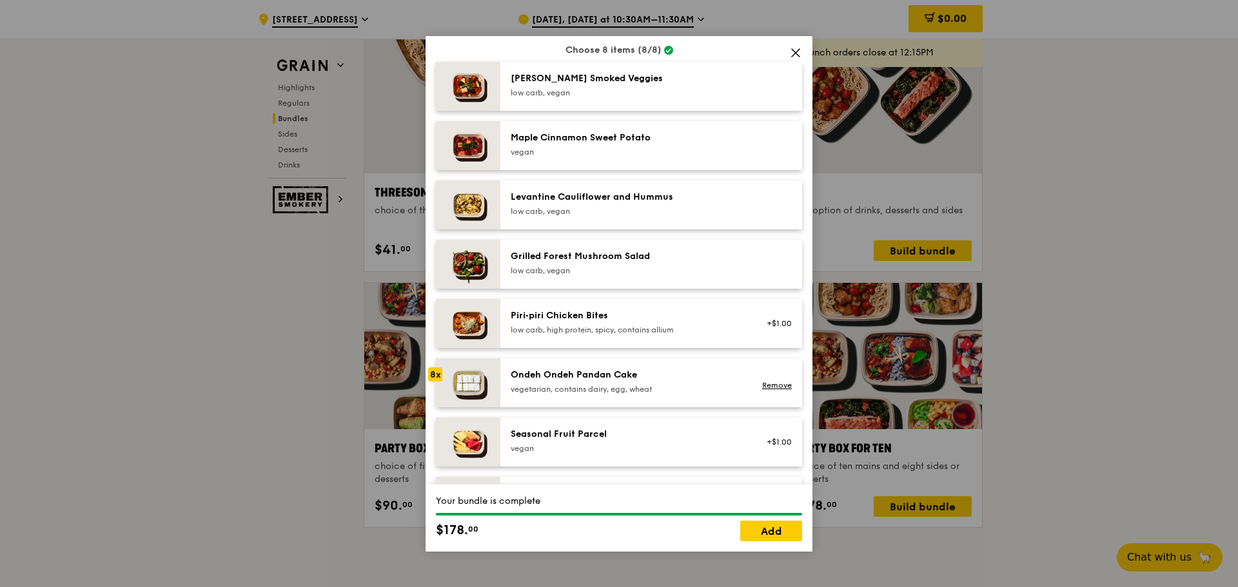
click at [528, 395] on div "vegetarian, contains dairy, egg, wheat" at bounding box center [626, 389] width 231 height 10
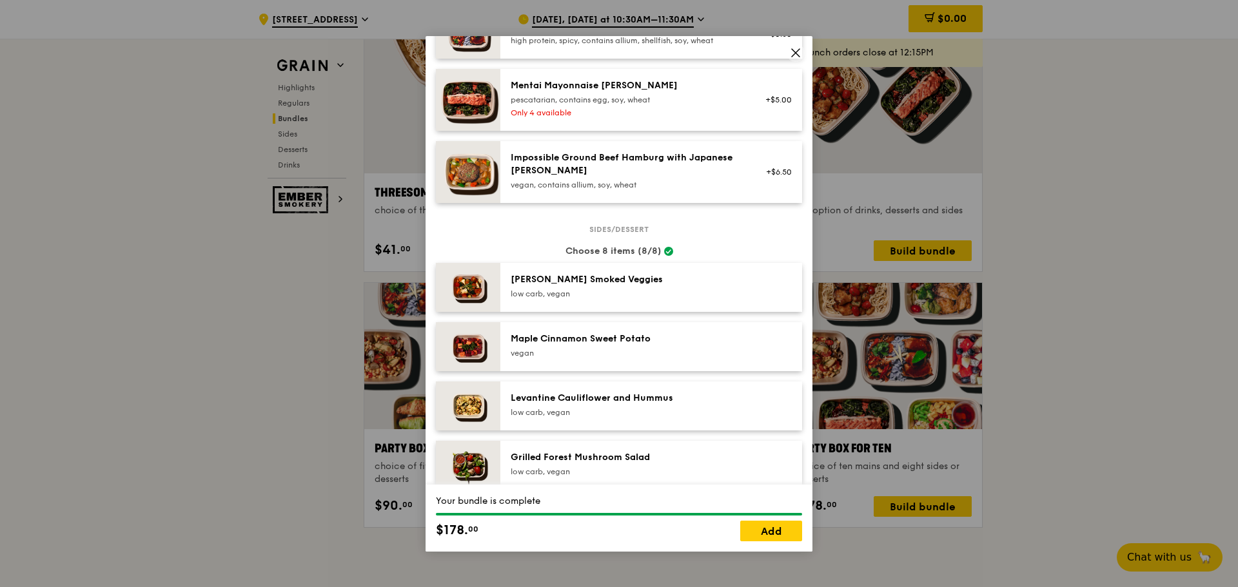
scroll to position [645, 0]
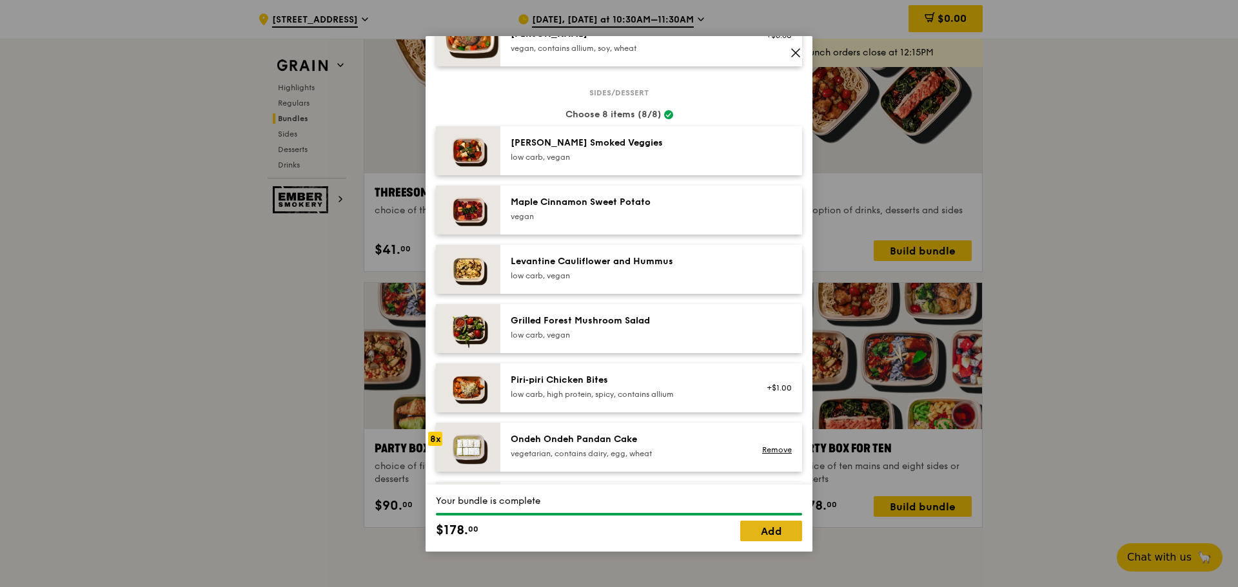
click at [741, 532] on link "Add" at bounding box center [771, 531] width 62 height 21
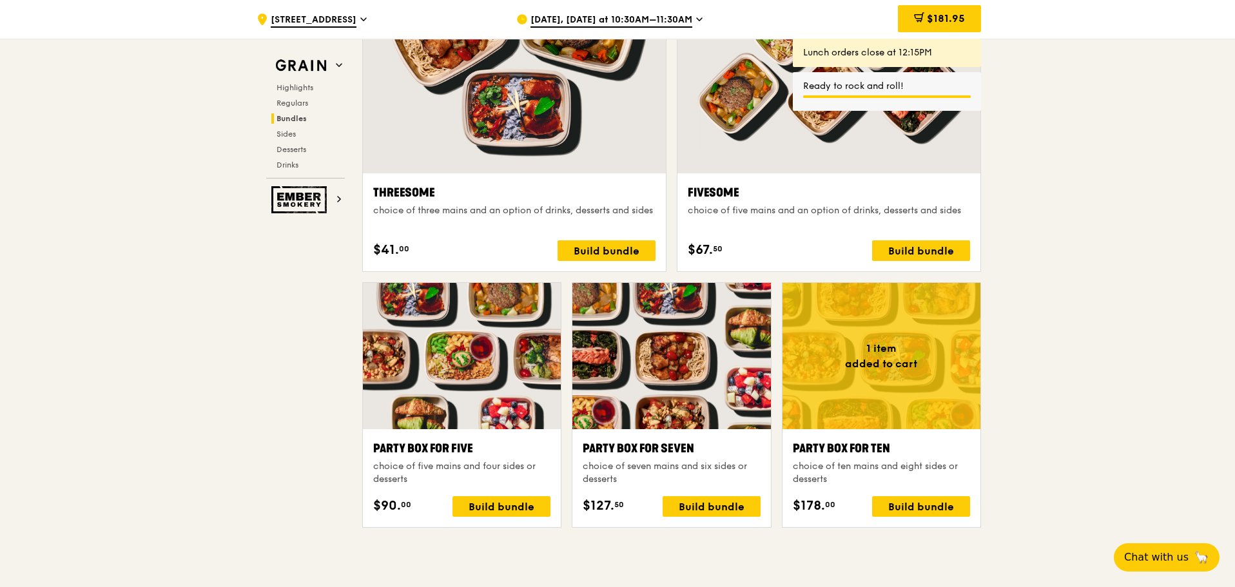
click at [918, 485] on div "choice of ten mains and eight sides or desserts" at bounding box center [881, 473] width 177 height 26
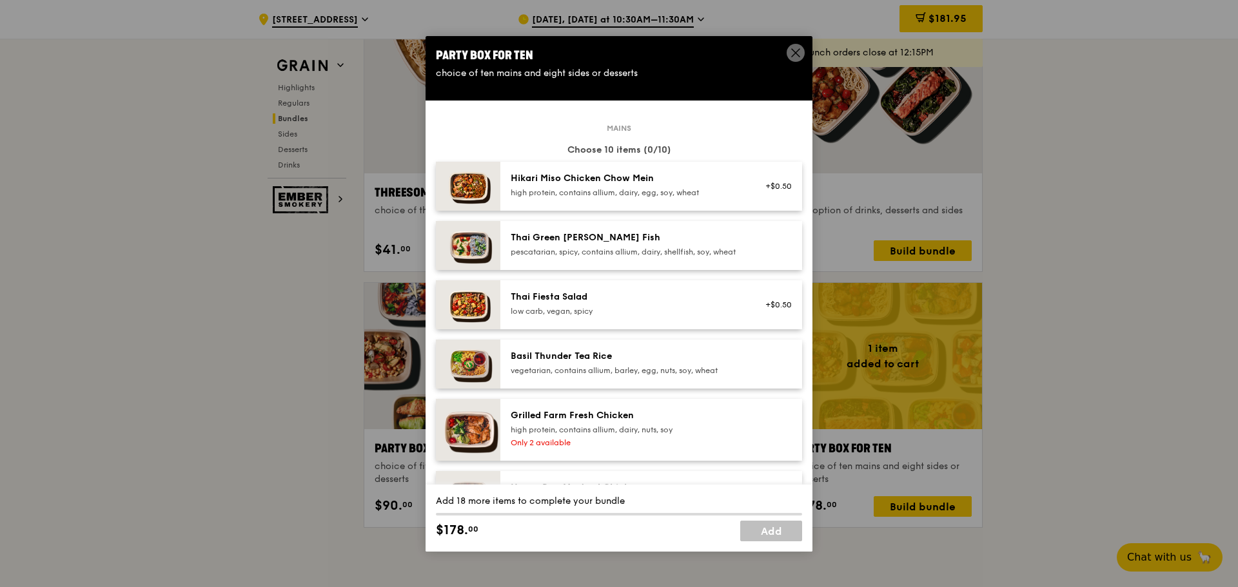
click at [782, 61] on div "Party Box for Ten" at bounding box center [619, 55] width 366 height 18
click at [789, 46] on span at bounding box center [795, 53] width 18 height 18
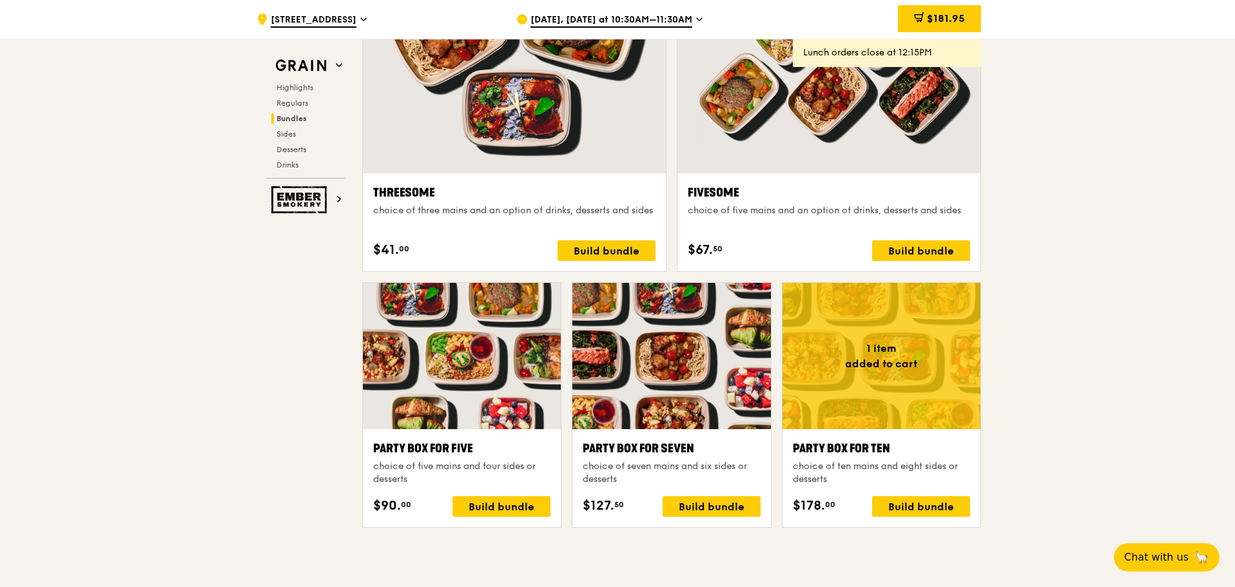
click at [672, 19] on span "[DATE], [DATE] at 10:30AM–11:30AM" at bounding box center [612, 21] width 162 height 14
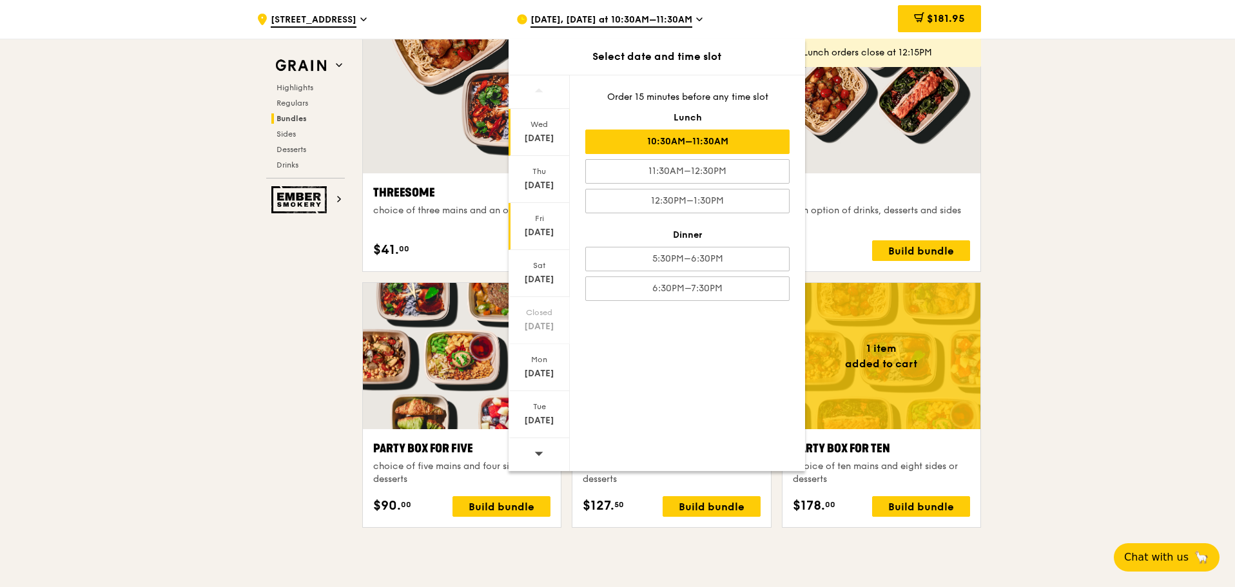
click at [535, 225] on div "[DATE]" at bounding box center [539, 226] width 61 height 47
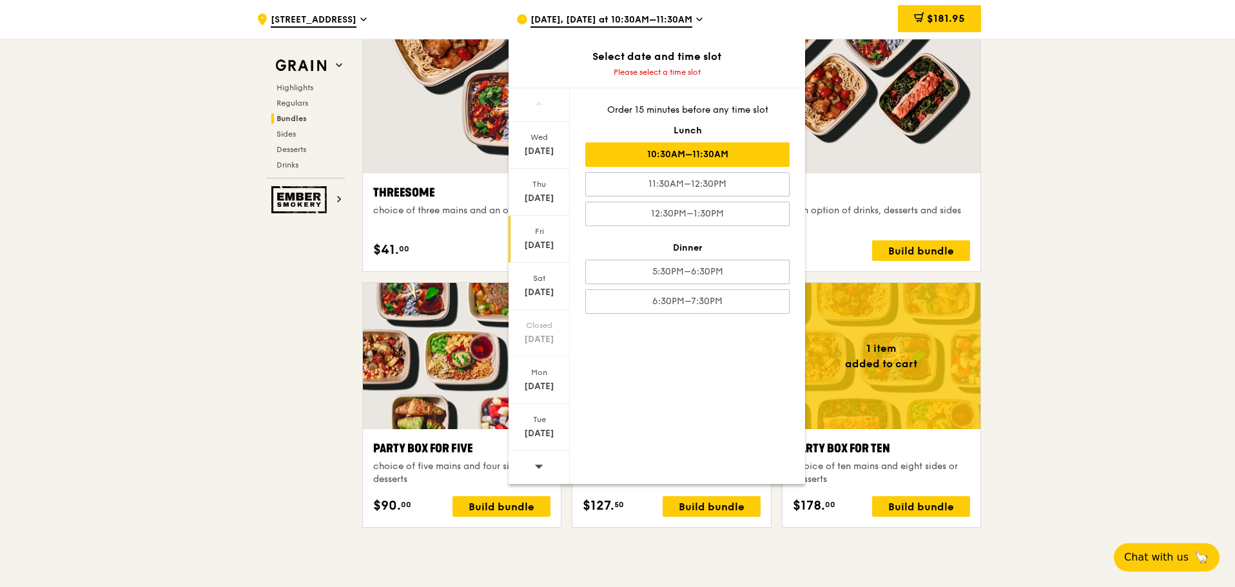
click at [686, 159] on div "10:30AM–11:30AM" at bounding box center [687, 154] width 204 height 24
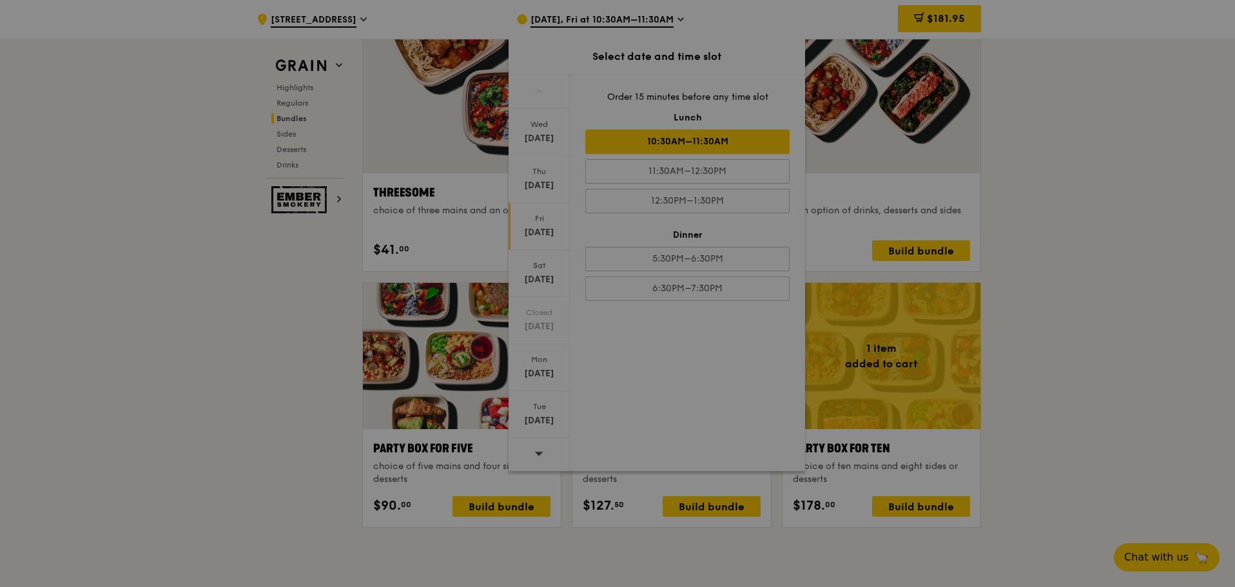
click at [1042, 373] on div at bounding box center [617, 293] width 1235 height 587
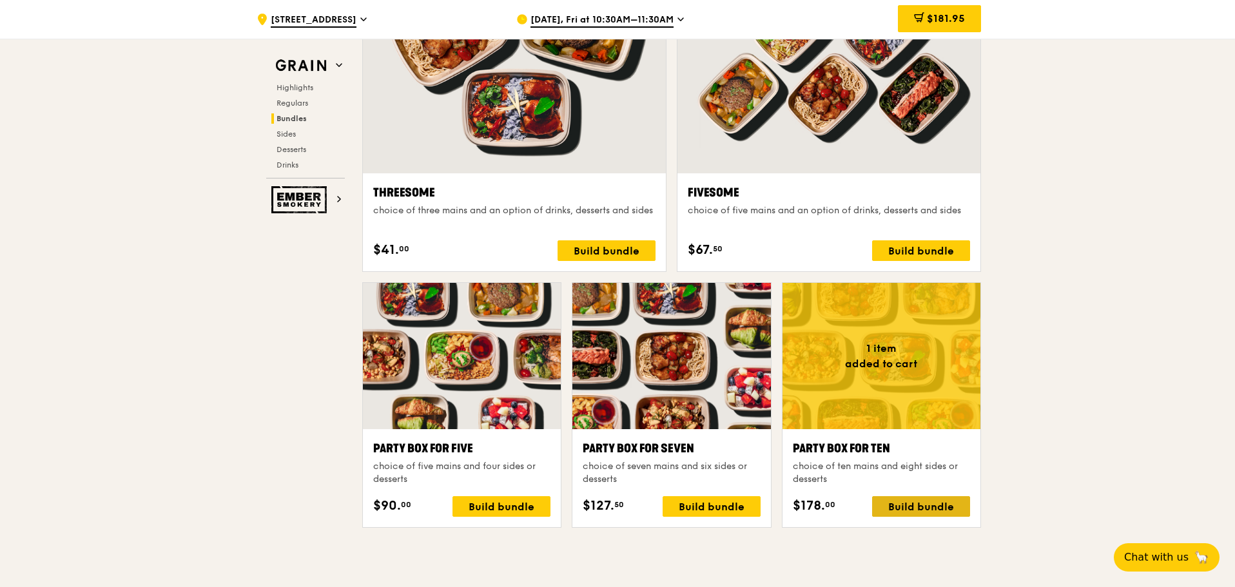
click at [921, 509] on div "Build bundle" at bounding box center [921, 506] width 98 height 21
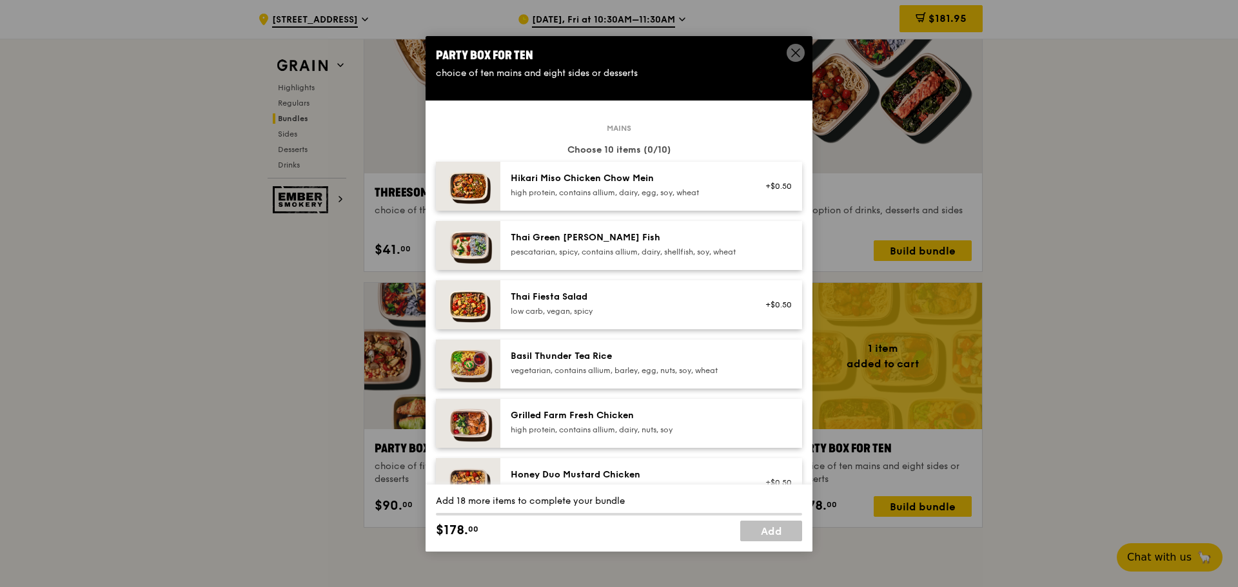
click at [605, 257] on div "pescatarian, spicy, contains allium, dairy, shellfish, soy, wheat" at bounding box center [626, 252] width 231 height 10
click at [605, 256] on div "pescatarian, spicy, contains allium, dairy, shellfish, soy, wheat" at bounding box center [626, 252] width 231 height 10
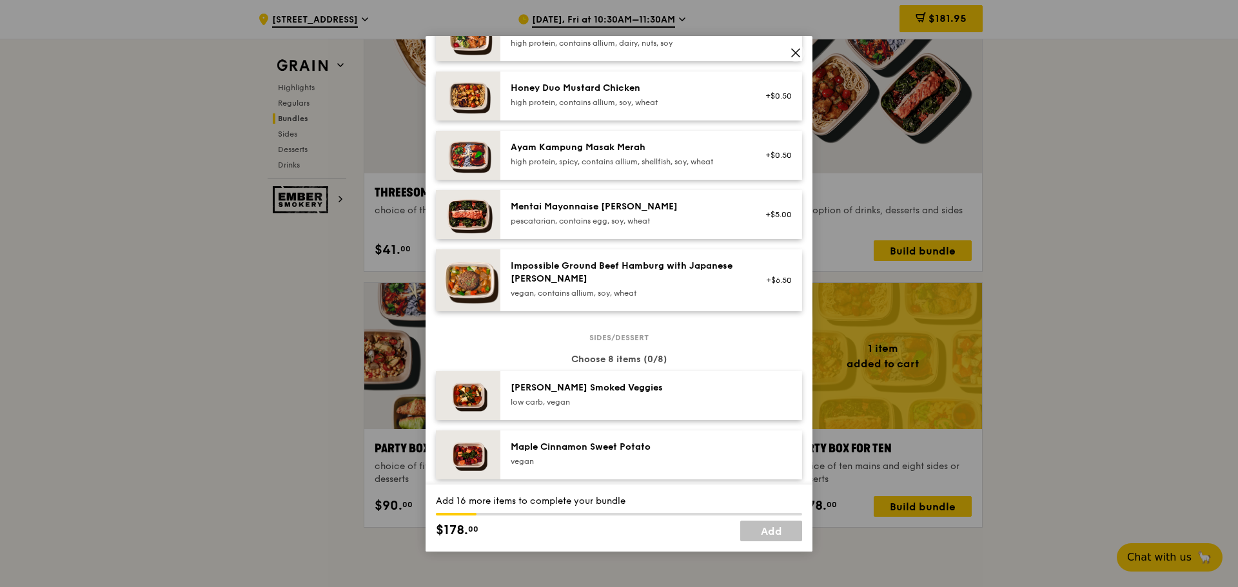
scroll to position [0, 0]
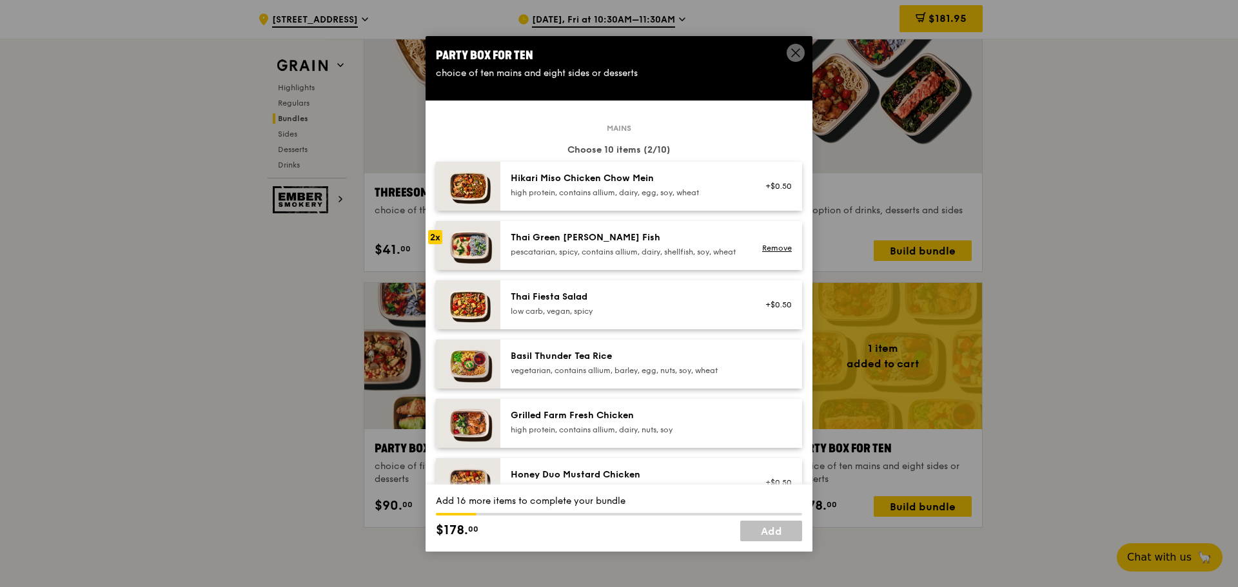
click at [555, 253] on div "pescatarian, spicy, contains allium, dairy, shellfish, soy, wheat" at bounding box center [626, 252] width 231 height 10
click at [586, 434] on div "Grilled Farm Fresh Chicken high protein, contains allium, dairy, nuts, soy" at bounding box center [626, 422] width 231 height 26
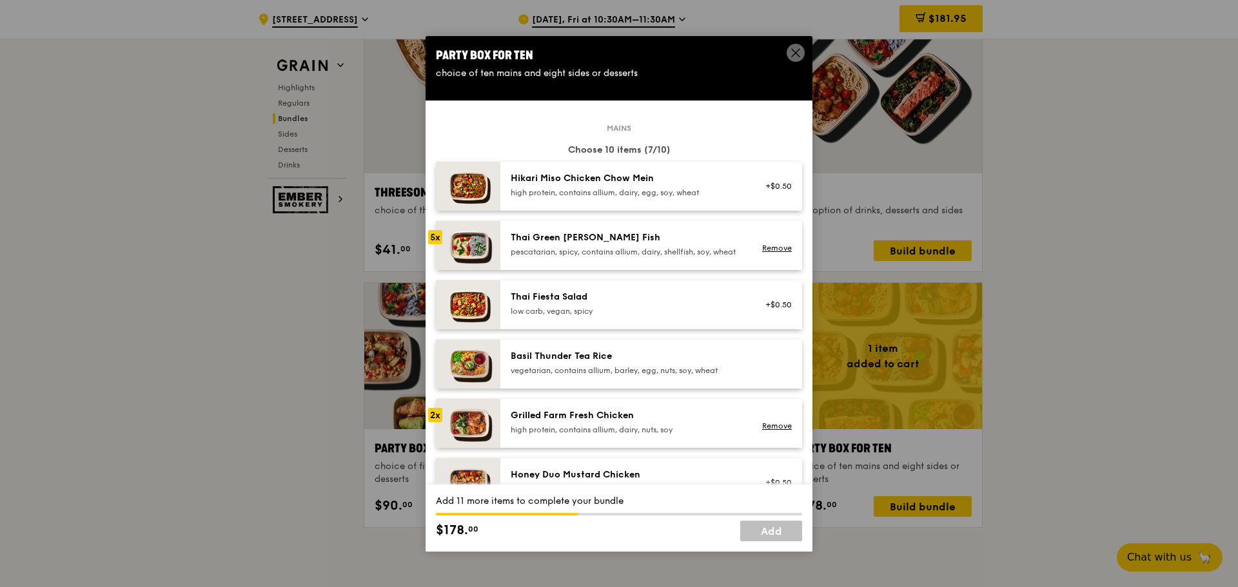
click at [586, 434] on div "Grilled Farm Fresh Chicken high protein, contains allium, dairy, nuts, soy" at bounding box center [626, 422] width 231 height 26
click at [574, 378] on div "Basil Thunder Tea Rice vegetarian, contains allium, barley, egg, nuts, soy, whe…" at bounding box center [626, 364] width 247 height 28
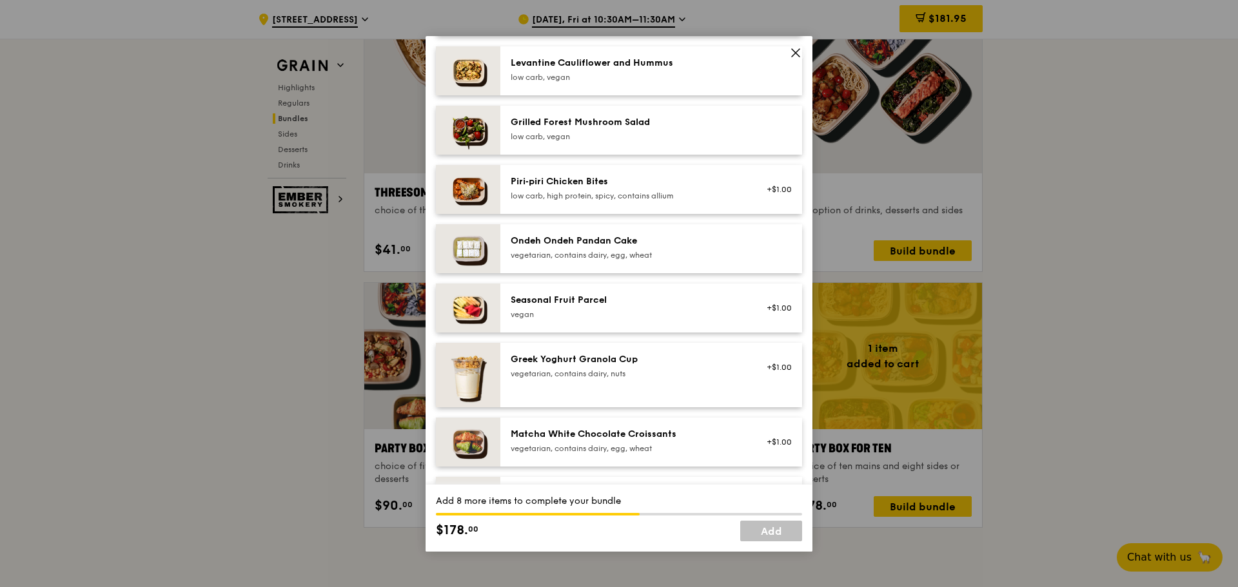
scroll to position [838, 0]
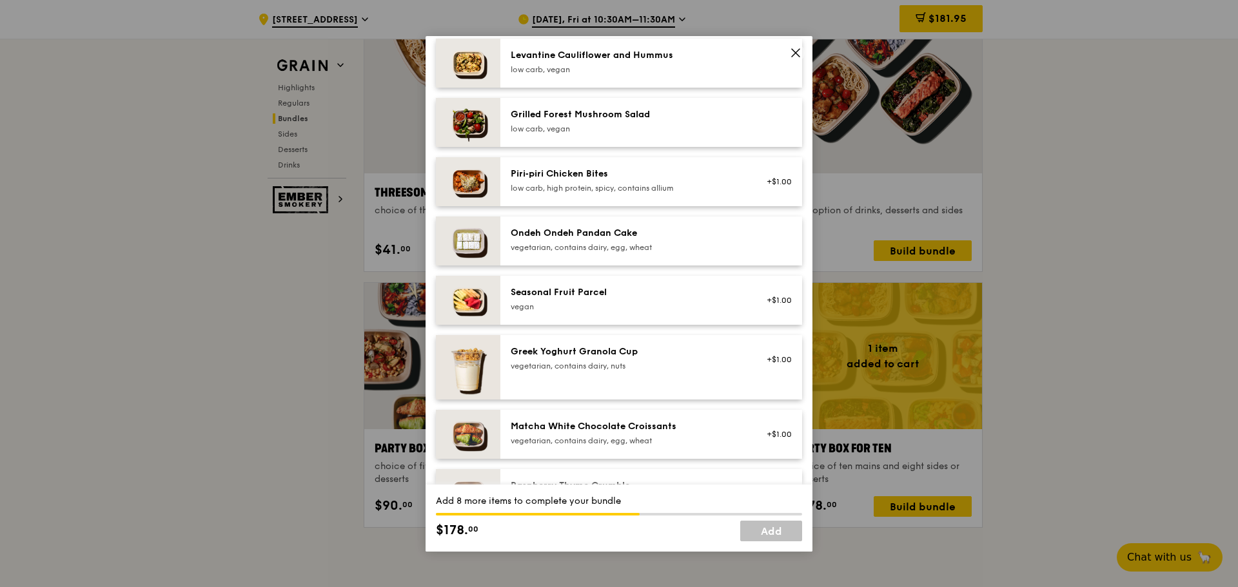
click at [580, 253] on div "vegetarian, contains dairy, egg, wheat" at bounding box center [626, 247] width 231 height 10
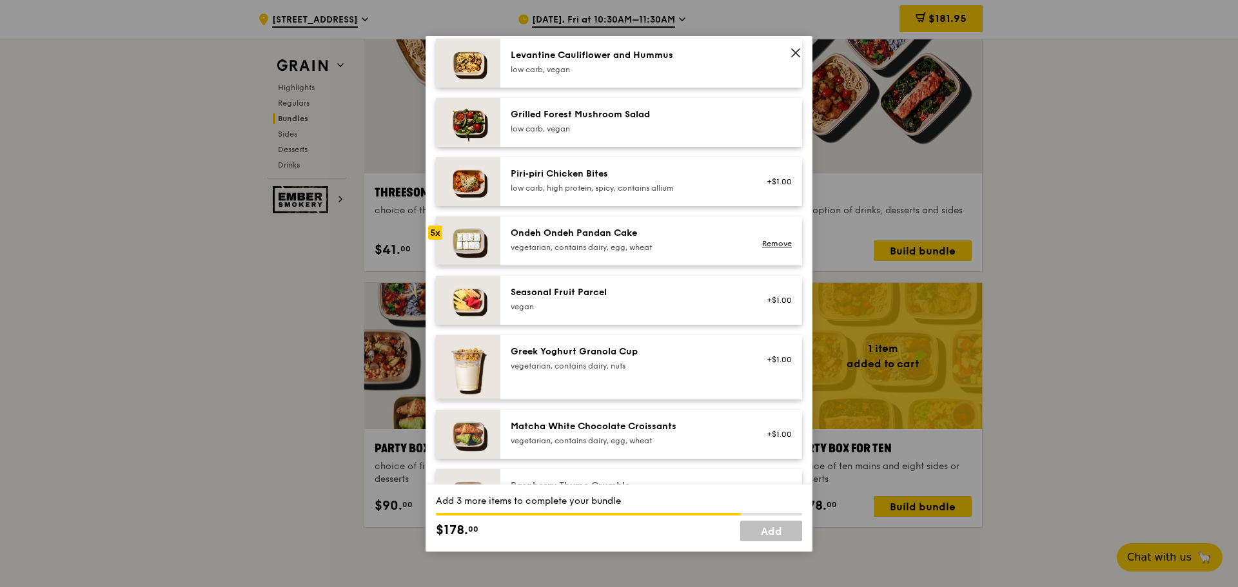
click at [580, 253] on div "vegetarian, contains dairy, egg, wheat" at bounding box center [626, 247] width 231 height 10
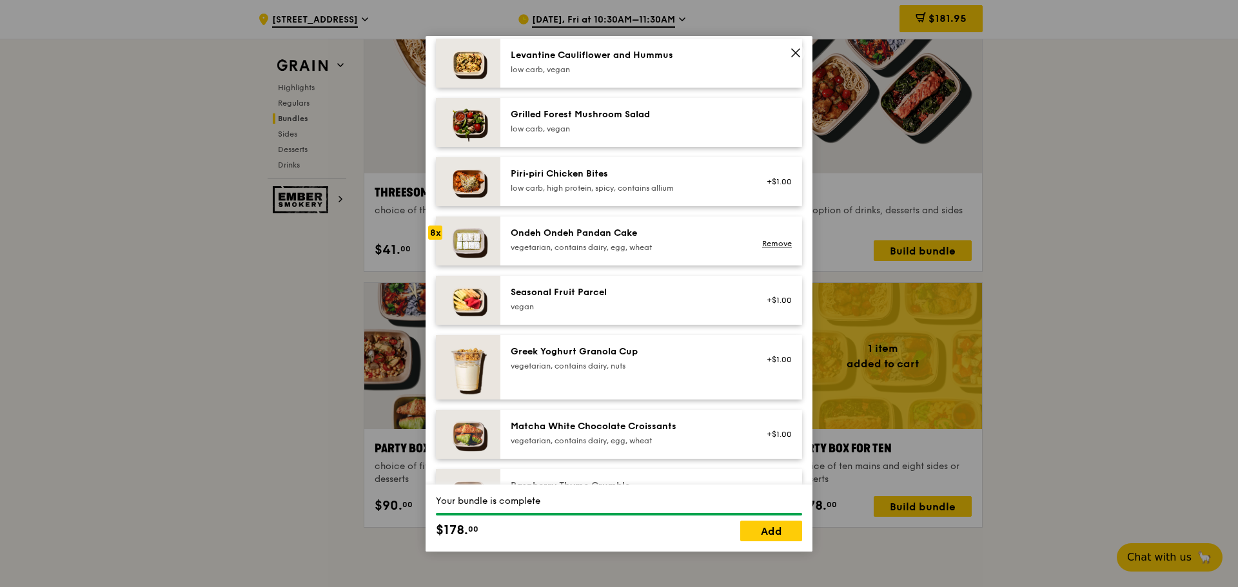
click at [580, 253] on div "vegetarian, contains dairy, egg, wheat" at bounding box center [626, 247] width 231 height 10
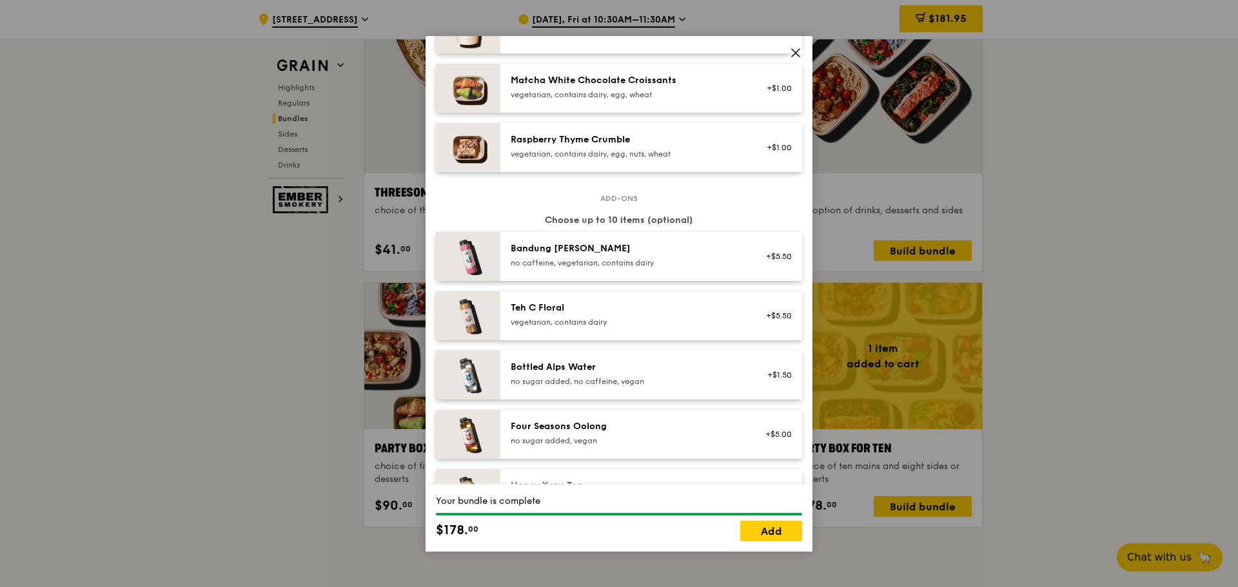
scroll to position [1476, 0]
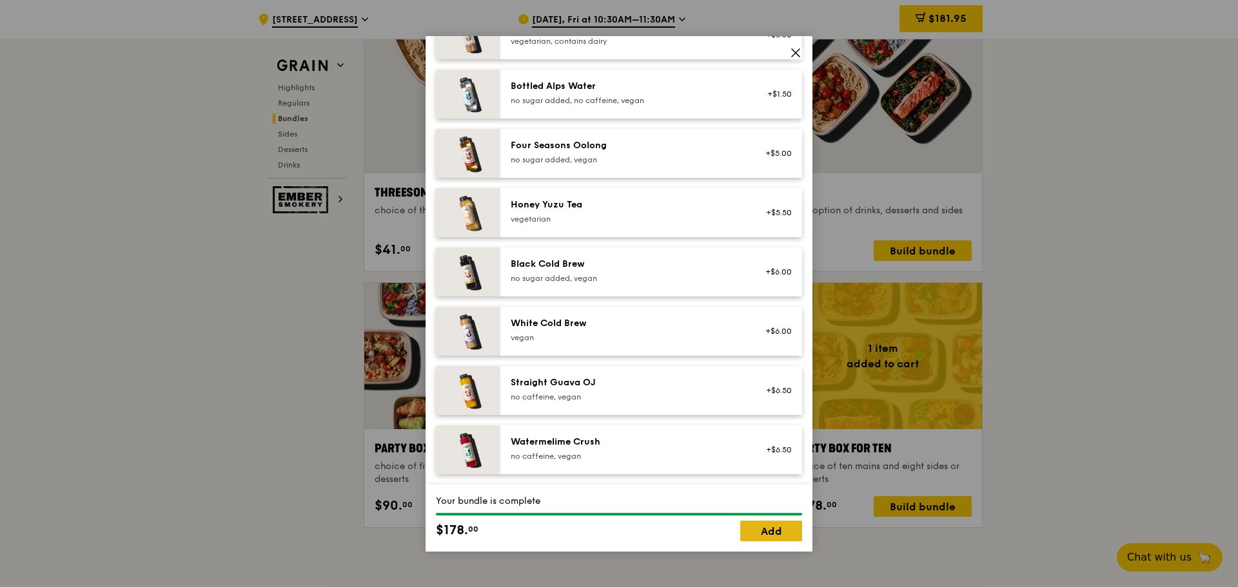
click at [778, 522] on link "Add" at bounding box center [771, 531] width 62 height 21
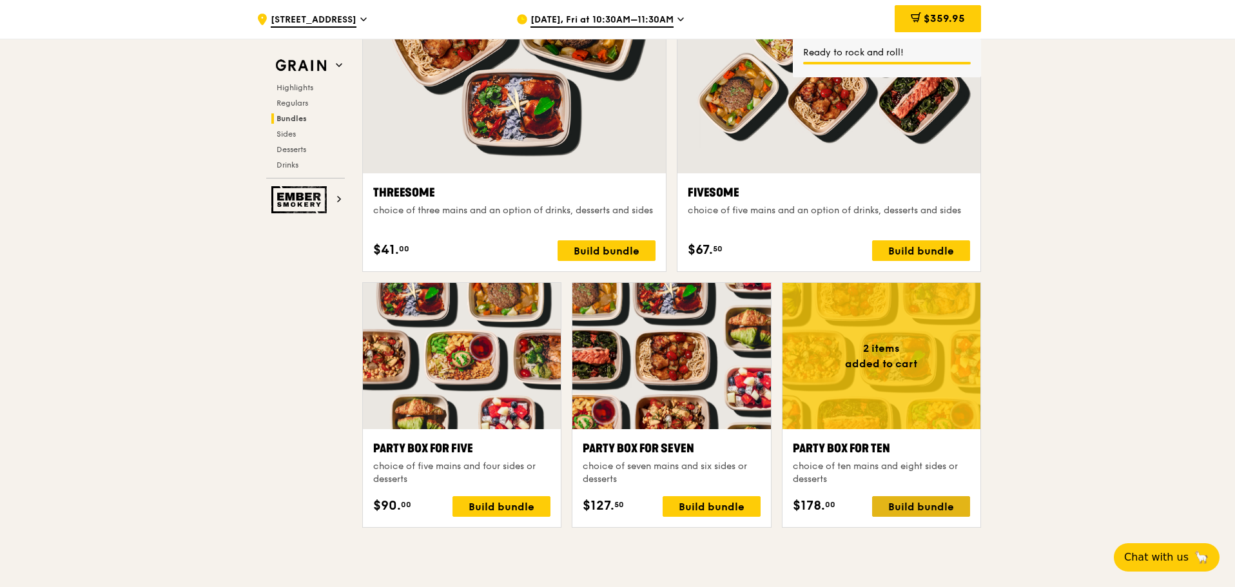
click at [928, 510] on div "Build bundle" at bounding box center [921, 506] width 98 height 21
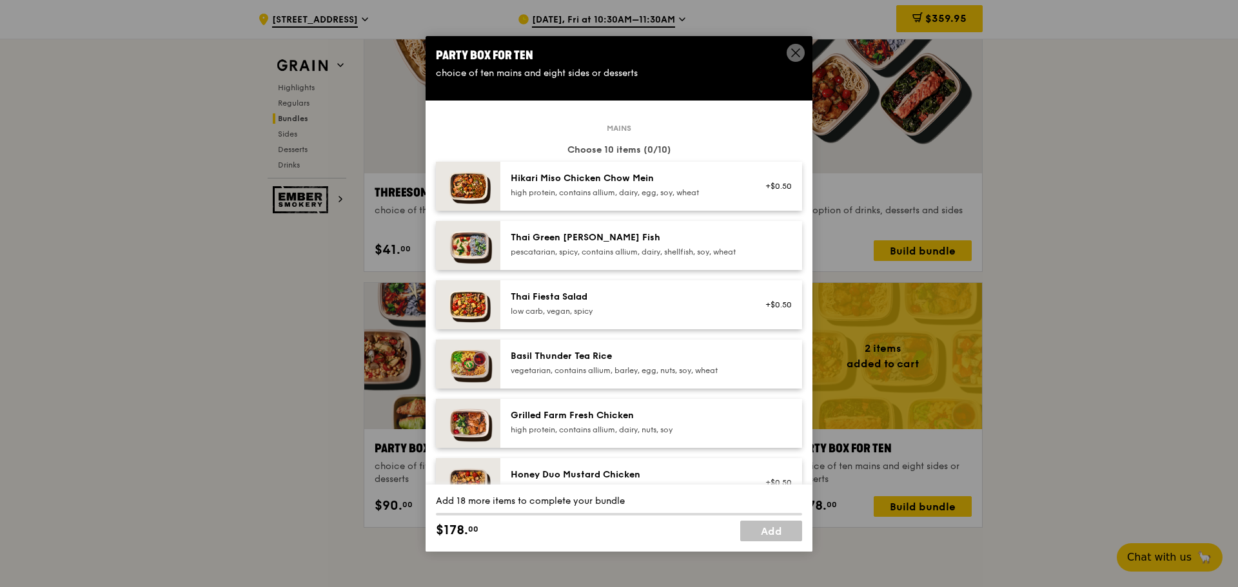
click at [592, 422] on div "Grilled Farm Fresh Chicken" at bounding box center [626, 415] width 231 height 13
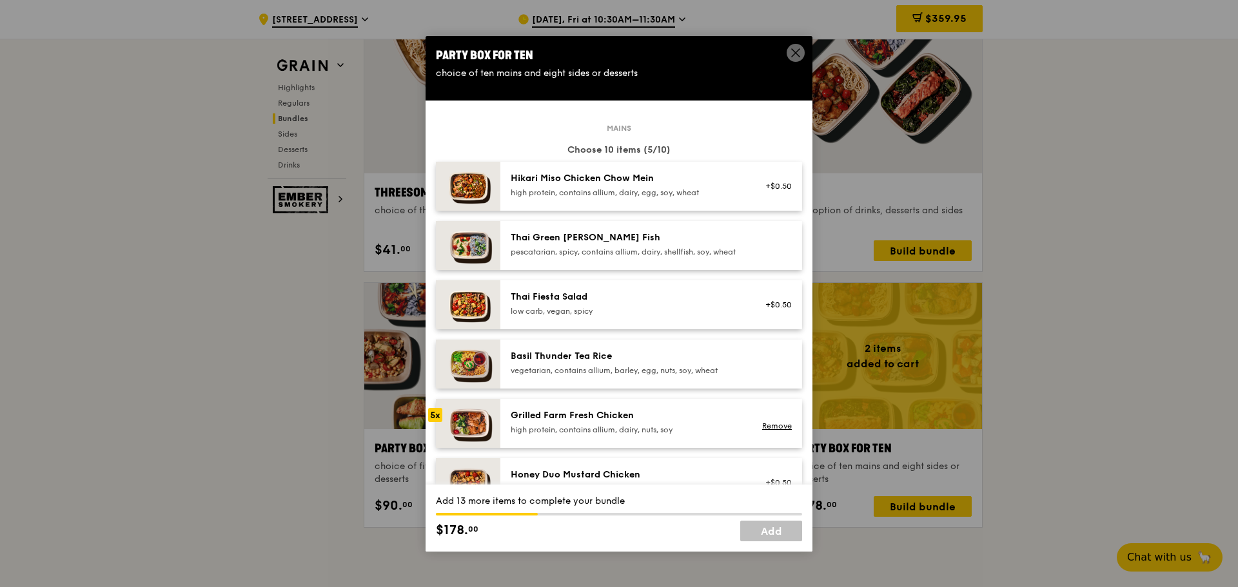
click at [553, 270] on div "Thai Green [PERSON_NAME] Fish pescatarian, spicy, contains allium, dairy, shell…" at bounding box center [651, 245] width 302 height 49
click at [578, 378] on div "Basil Thunder Tea Rice vegetarian, contains allium, barley, egg, nuts, soy, whe…" at bounding box center [626, 364] width 247 height 28
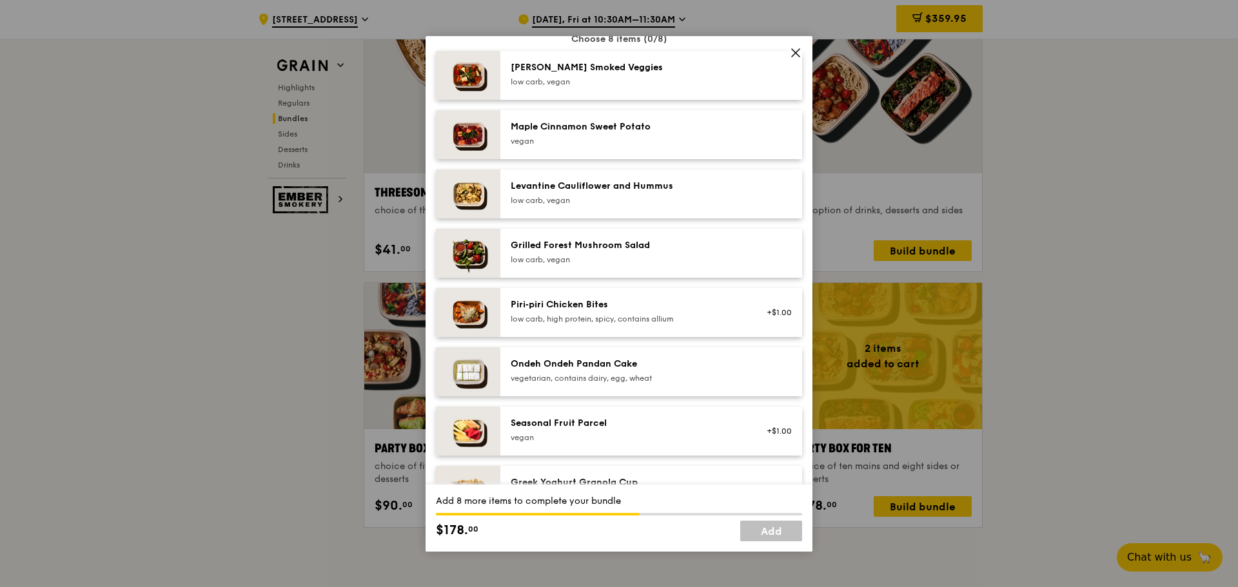
scroll to position [774, 0]
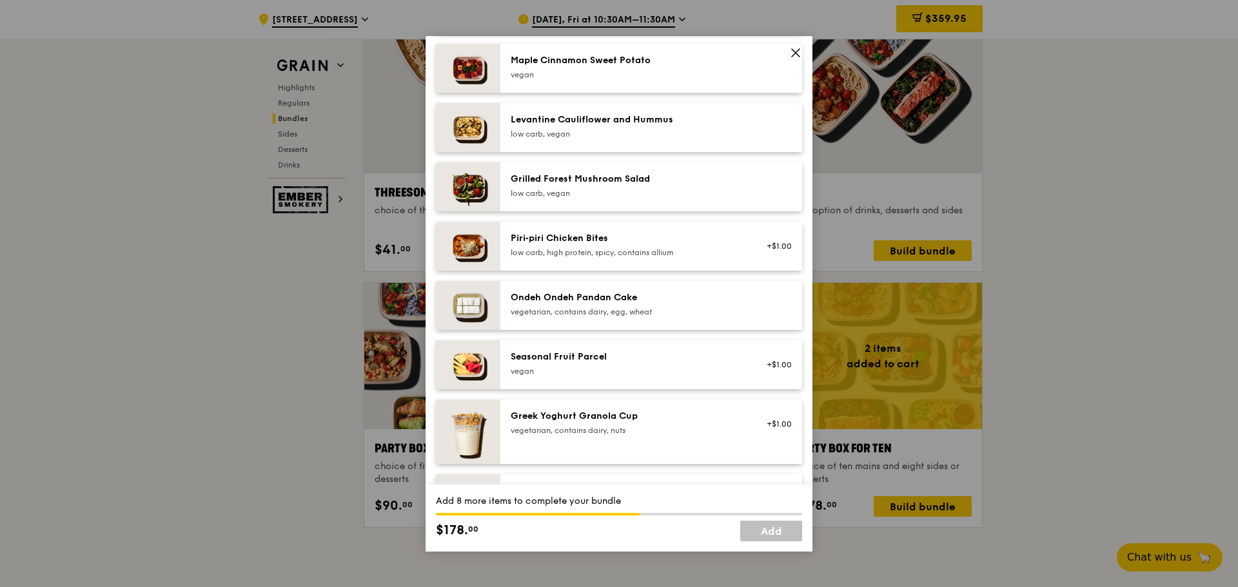
click at [587, 304] on div "Ondeh Ondeh Pandan Cake" at bounding box center [626, 297] width 231 height 13
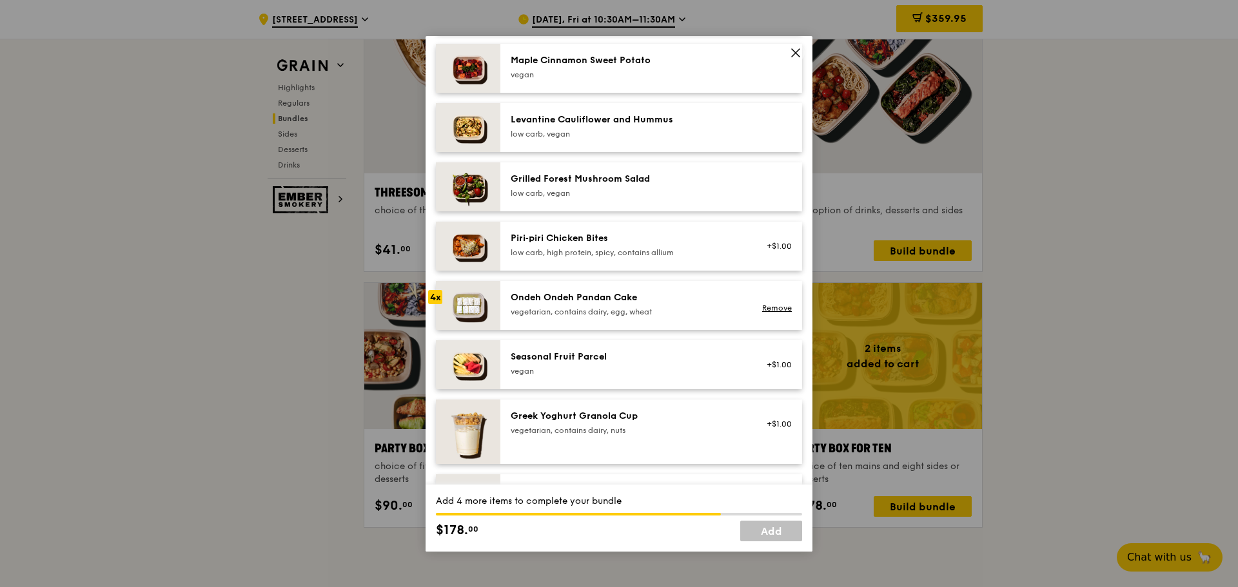
click at [587, 304] on div "Ondeh Ondeh Pandan Cake" at bounding box center [626, 297] width 231 height 13
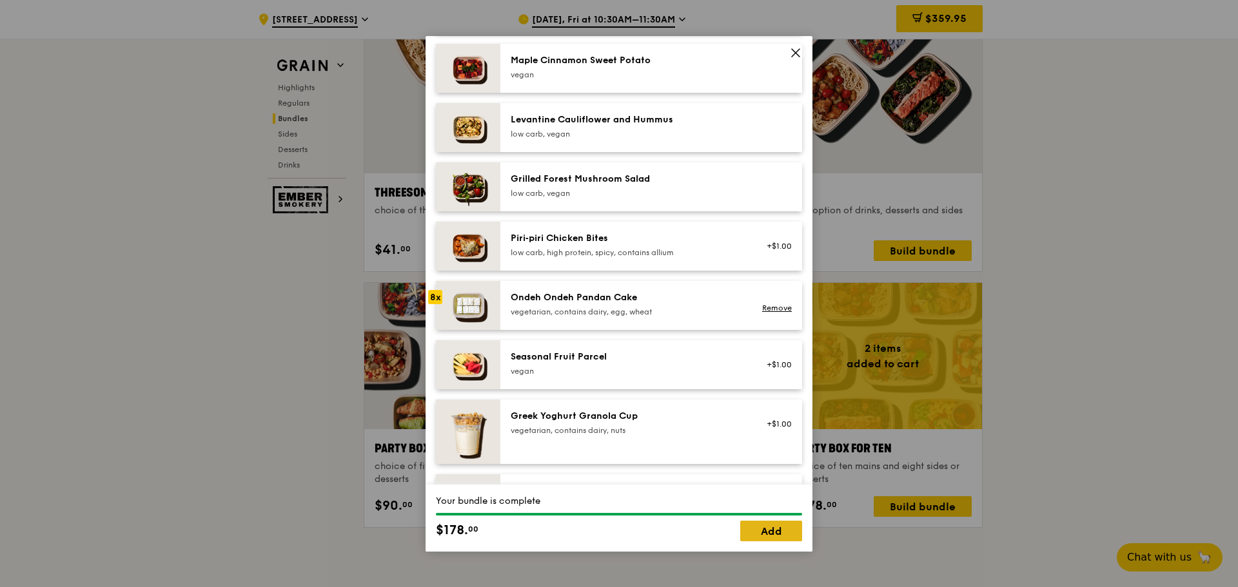
click at [758, 527] on link "Add" at bounding box center [771, 531] width 62 height 21
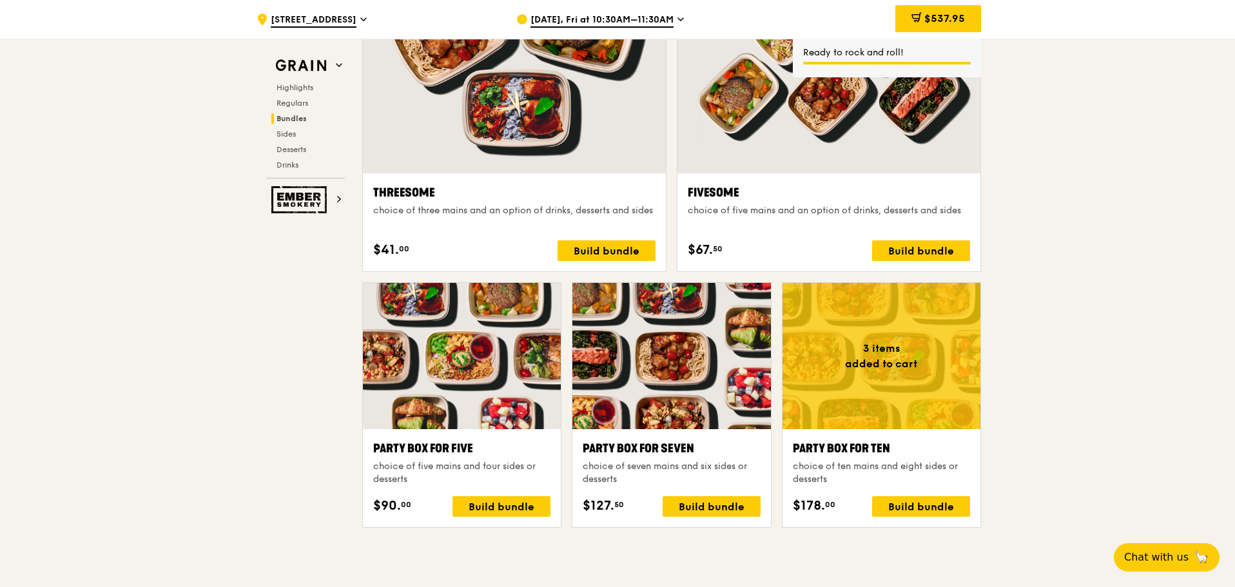
click at [920, 489] on div "Party Box for Ten choice of ten mains and eight sides or desserts $178. 00 Buil…" at bounding box center [881, 478] width 177 height 77
click at [923, 500] on div "Build bundle" at bounding box center [921, 506] width 98 height 21
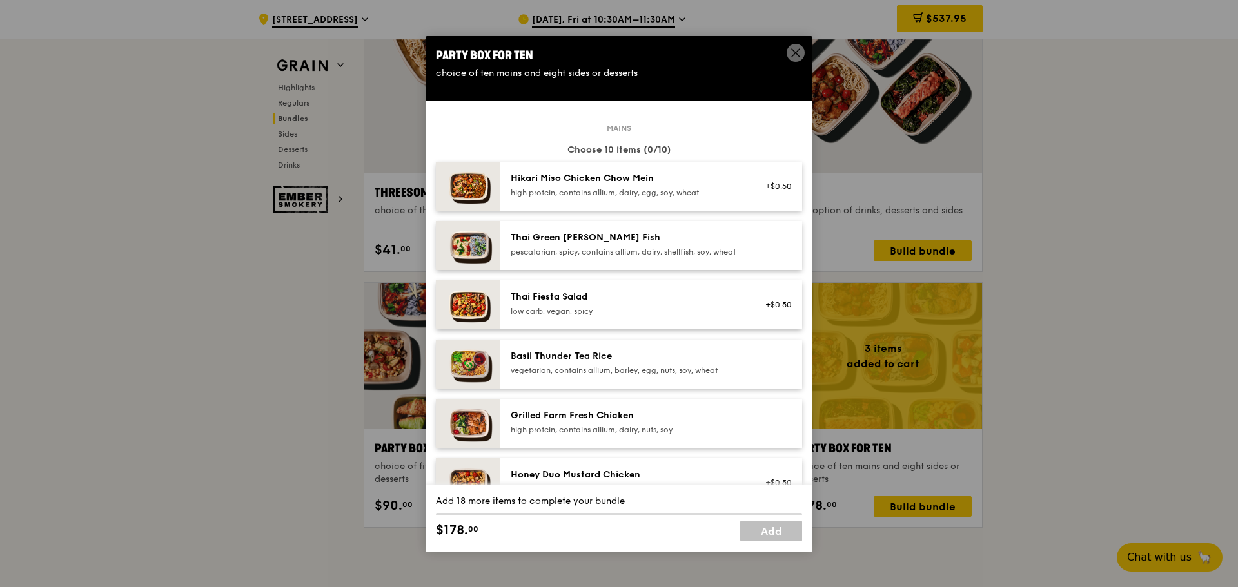
click at [565, 257] on div "pescatarian, spicy, contains allium, dairy, shellfish, soy, wheat" at bounding box center [626, 252] width 231 height 10
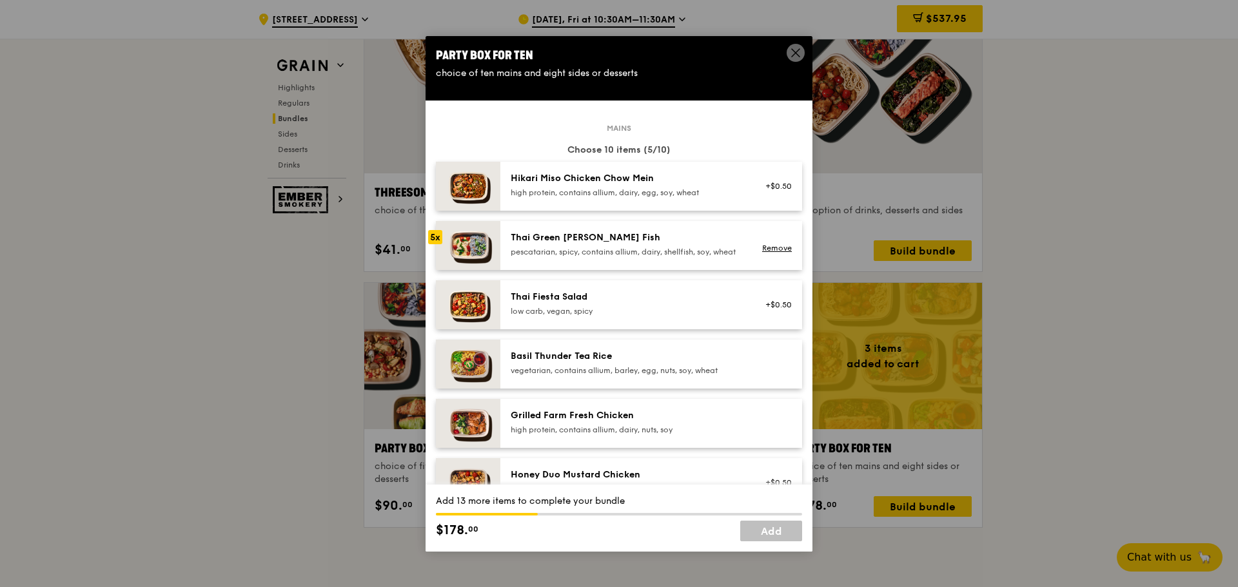
click at [595, 418] on div "Grilled Farm Fresh Chicken high protein, contains allium, dairy, nuts, soy" at bounding box center [651, 423] width 302 height 49
click at [595, 418] on div "Grilled Farm Fresh Chicken high protein, contains allium, dairy, nuts, soy Remo…" at bounding box center [651, 423] width 302 height 49
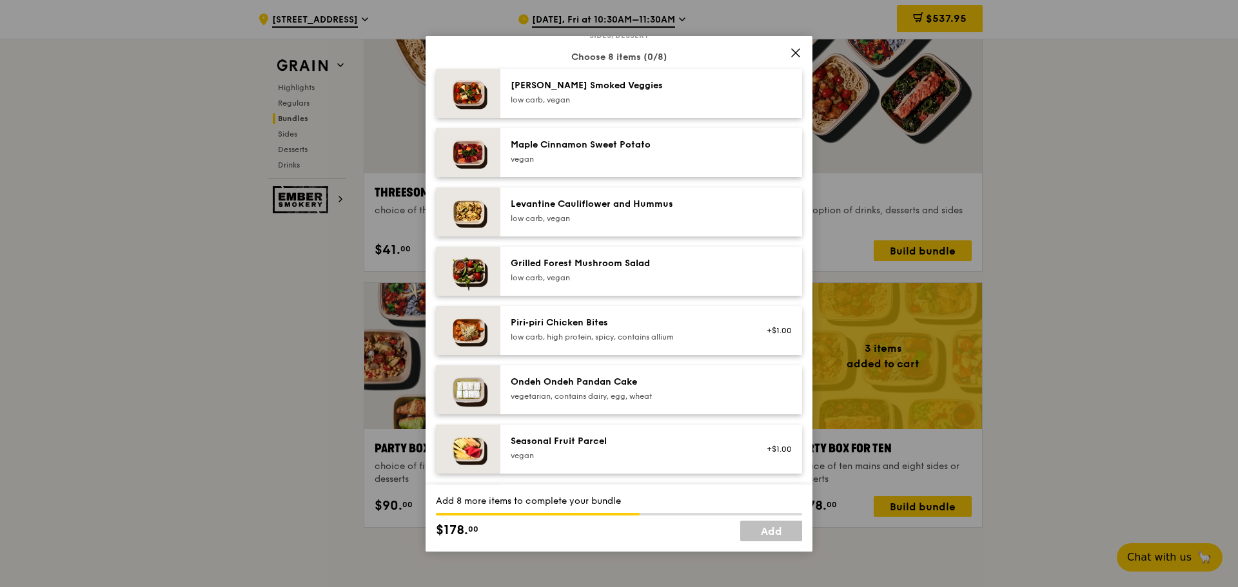
scroll to position [709, 0]
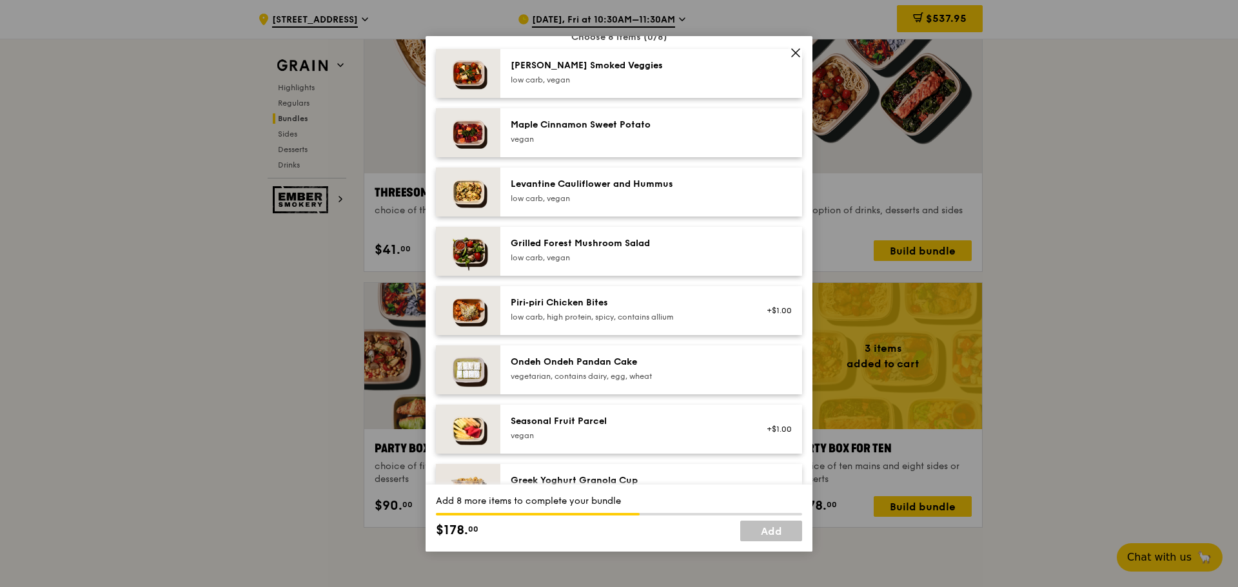
click at [571, 369] on div "Ondeh Ondeh Pandan Cake" at bounding box center [626, 362] width 231 height 13
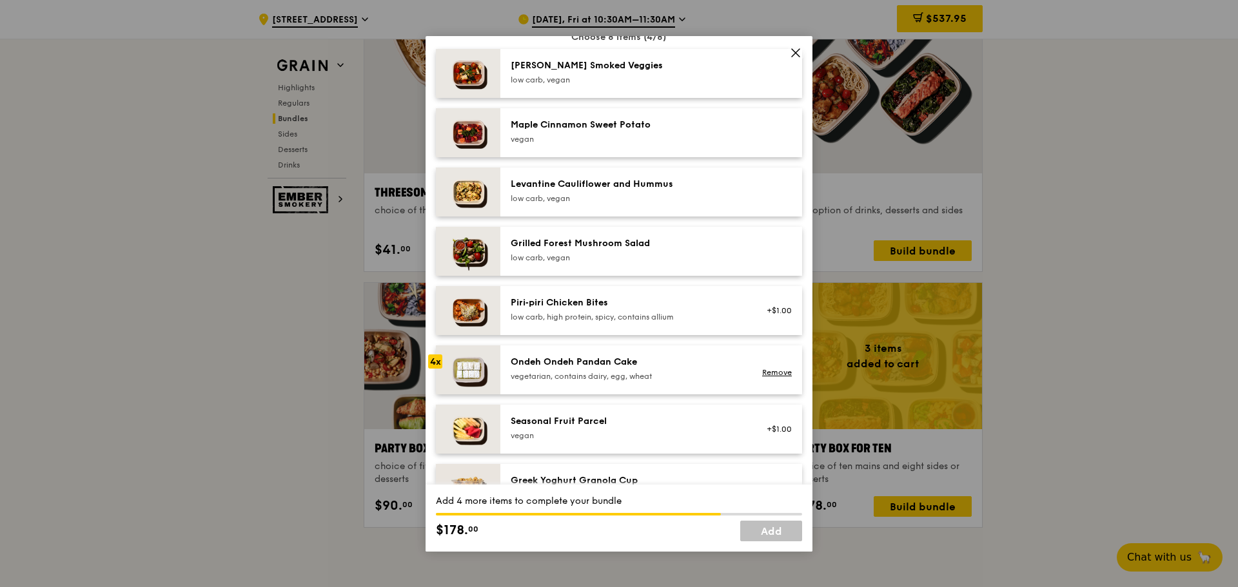
click at [571, 369] on div "Ondeh Ondeh Pandan Cake" at bounding box center [626, 362] width 231 height 13
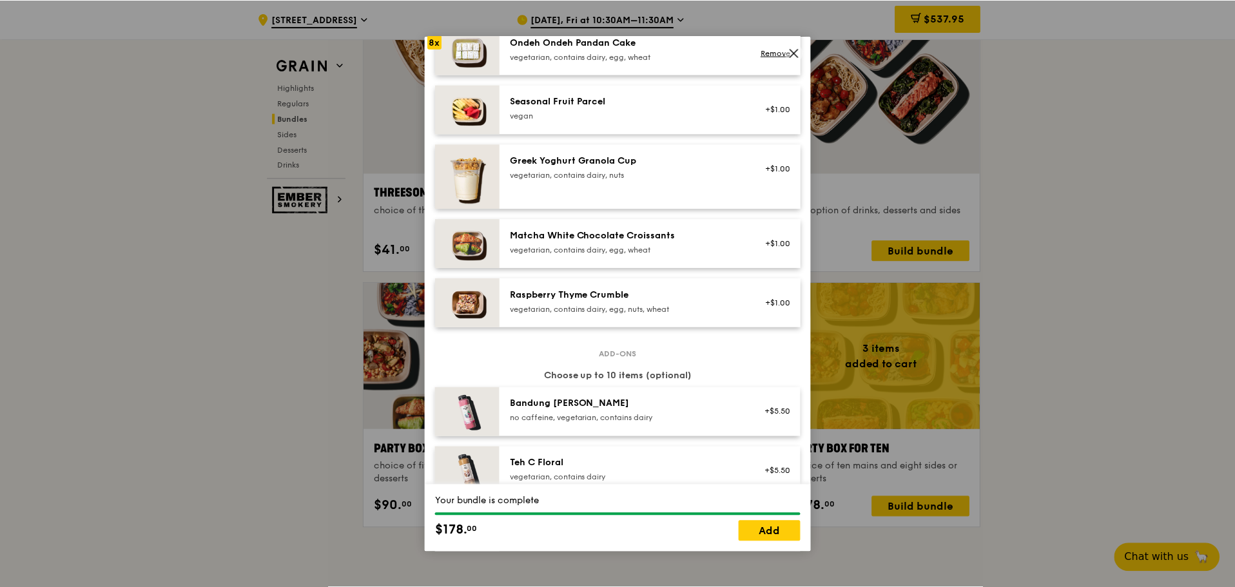
scroll to position [1031, 0]
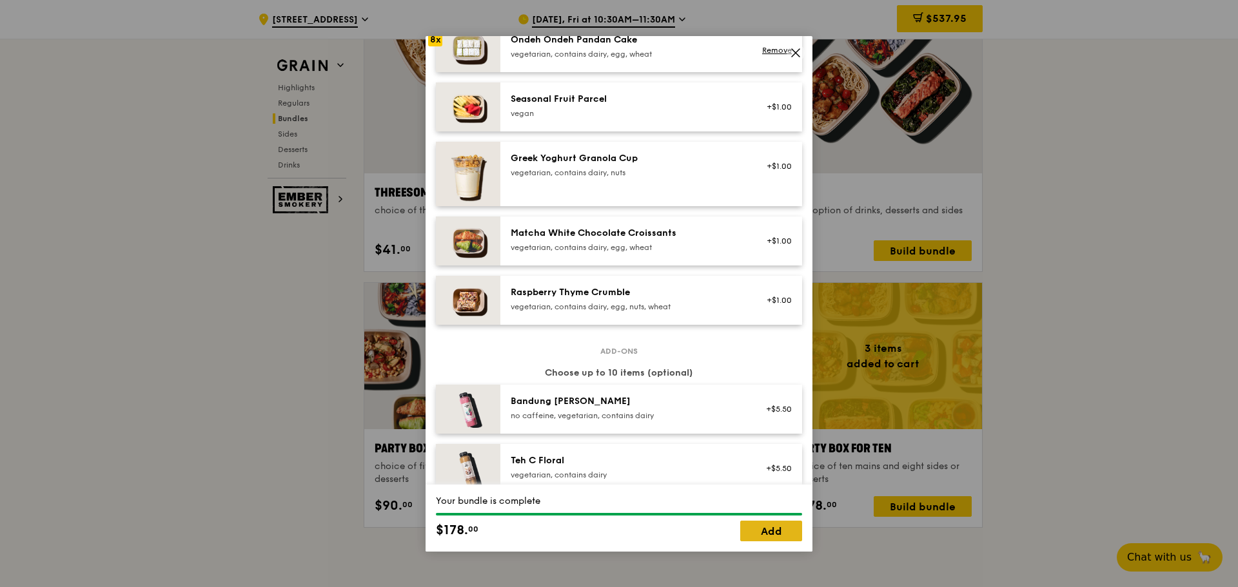
click at [756, 532] on link "Add" at bounding box center [771, 531] width 62 height 21
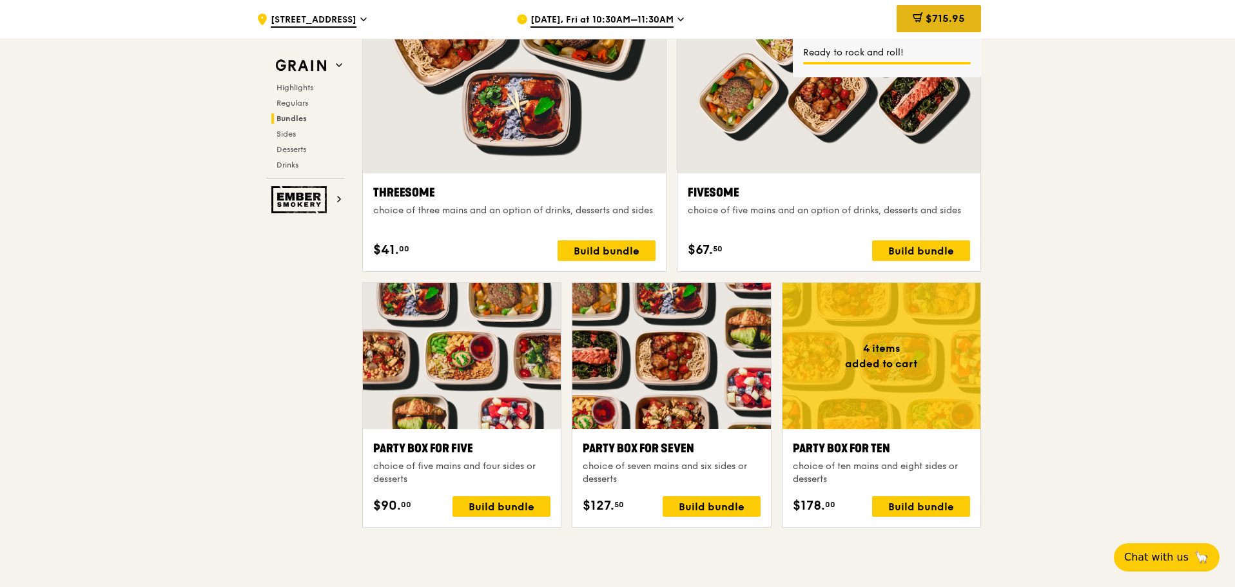
click at [928, 19] on span "$715.95" at bounding box center [945, 18] width 39 height 12
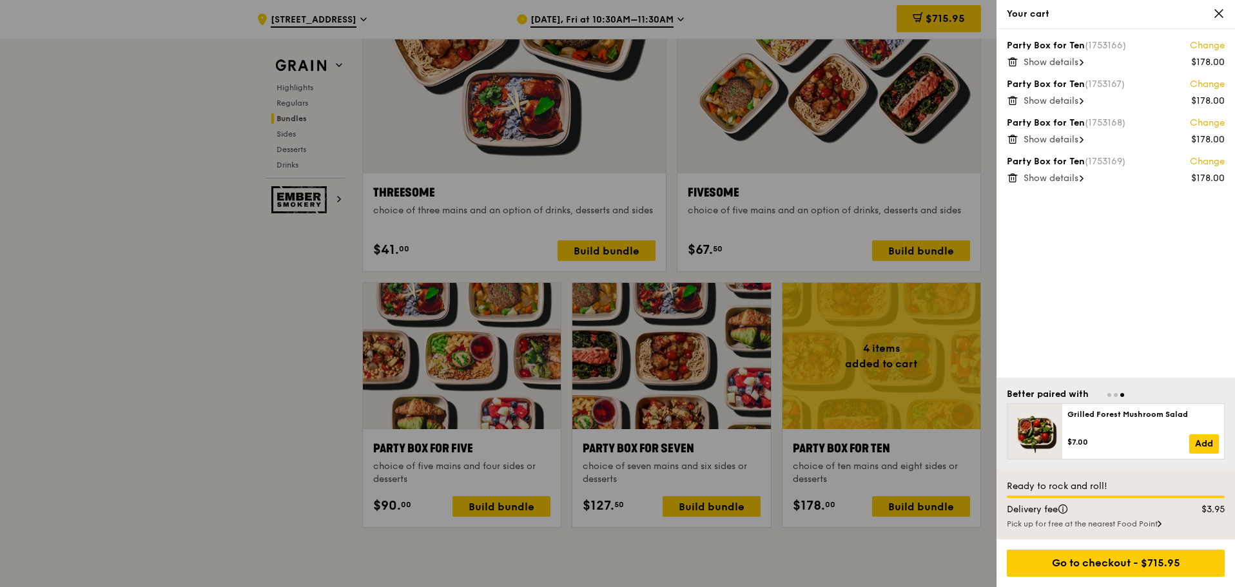
click at [1047, 64] on span "Show details" at bounding box center [1051, 62] width 55 height 11
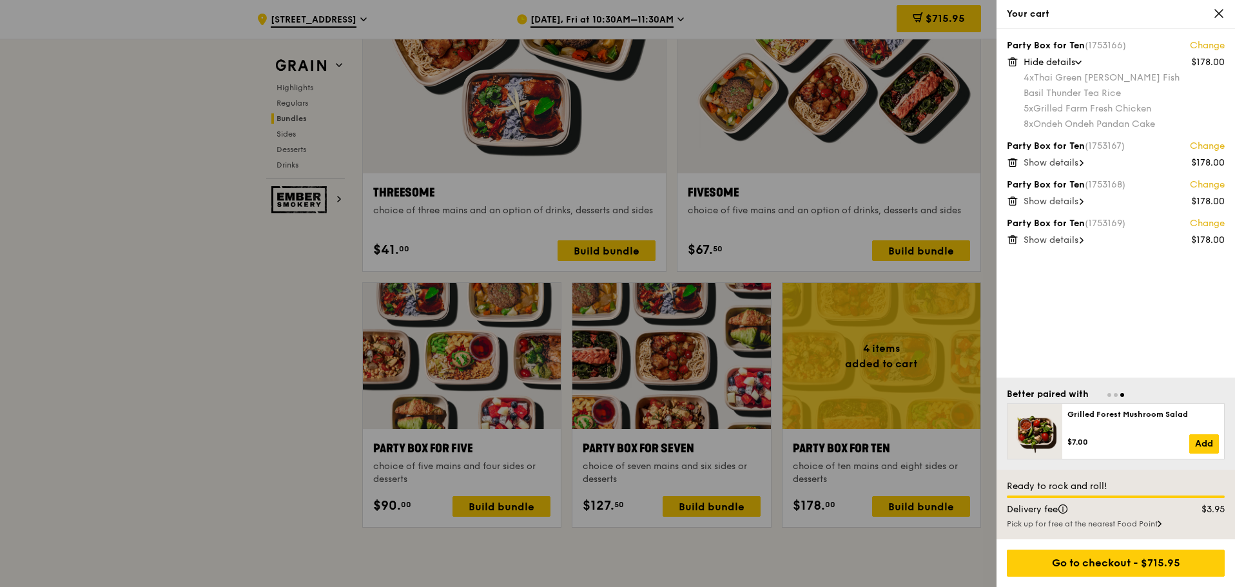
click at [1077, 166] on span "Show details" at bounding box center [1051, 162] width 55 height 11
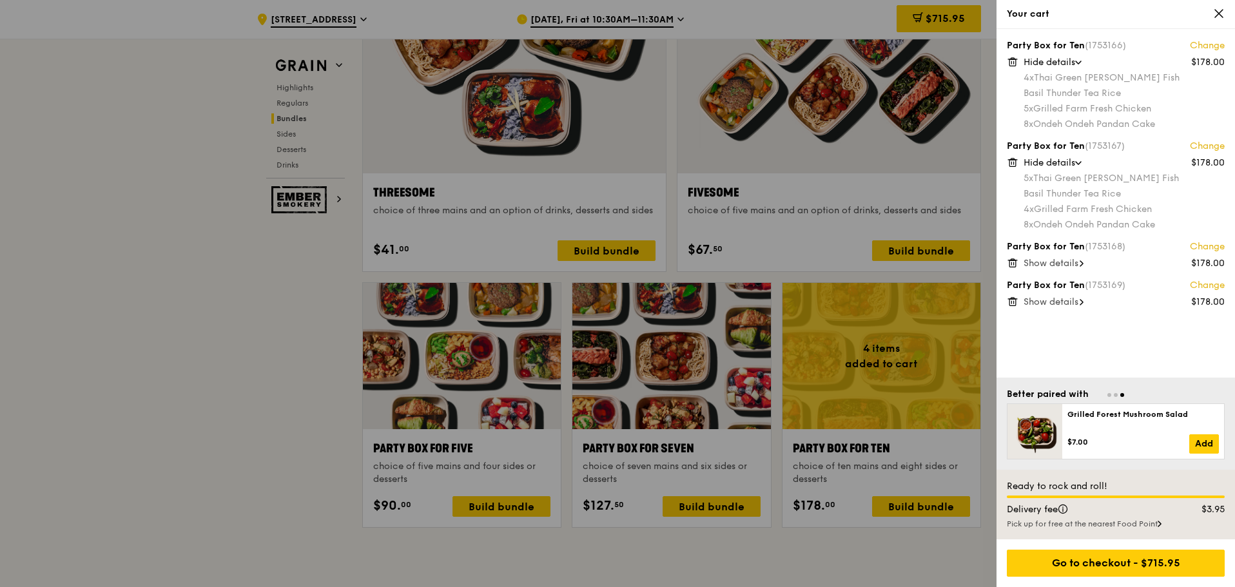
click at [1084, 260] on icon at bounding box center [1082, 263] width 4 height 6
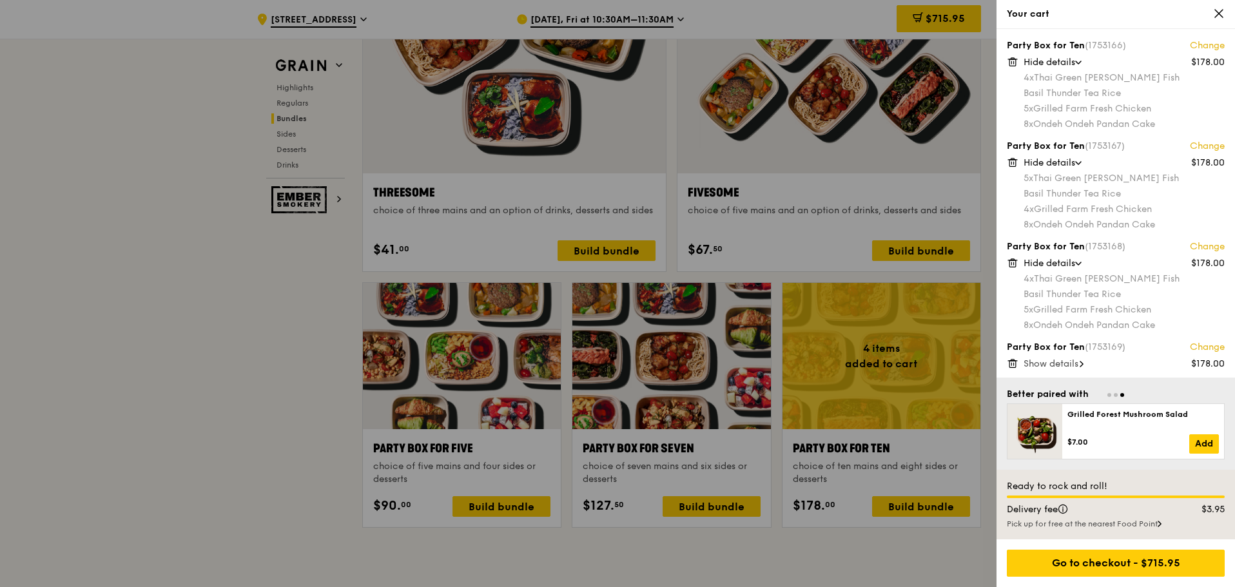
scroll to position [2, 0]
click at [1069, 355] on div "Party Box for Ten (1753169) Change $178.00 Show details" at bounding box center [1116, 353] width 218 height 28
click at [1071, 360] on span "Show details" at bounding box center [1051, 362] width 55 height 11
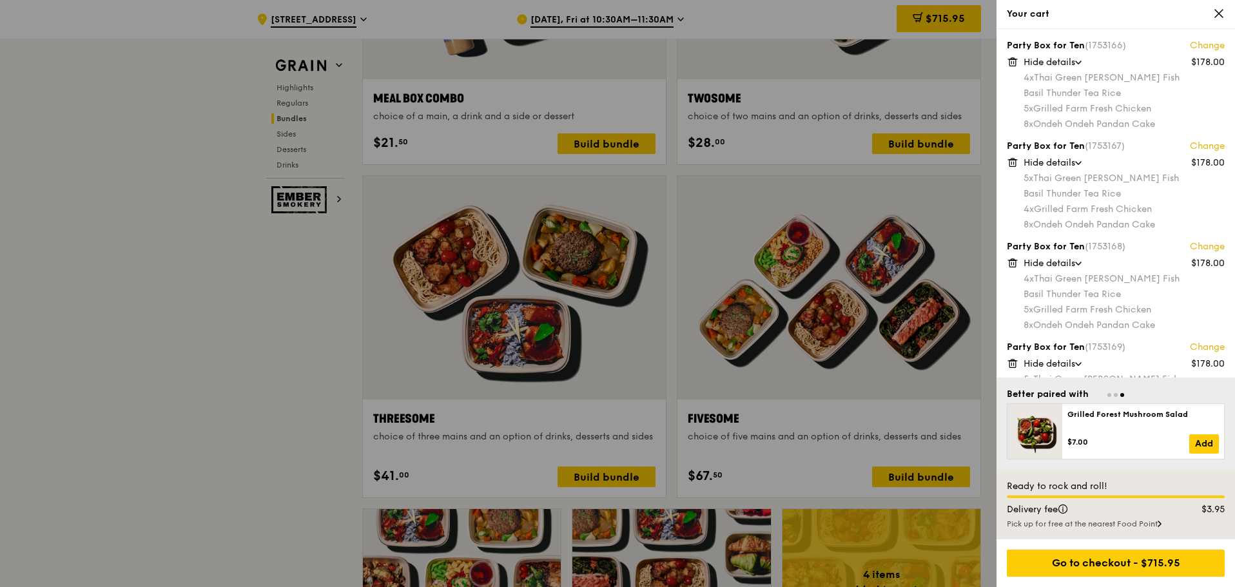
scroll to position [1934, 0]
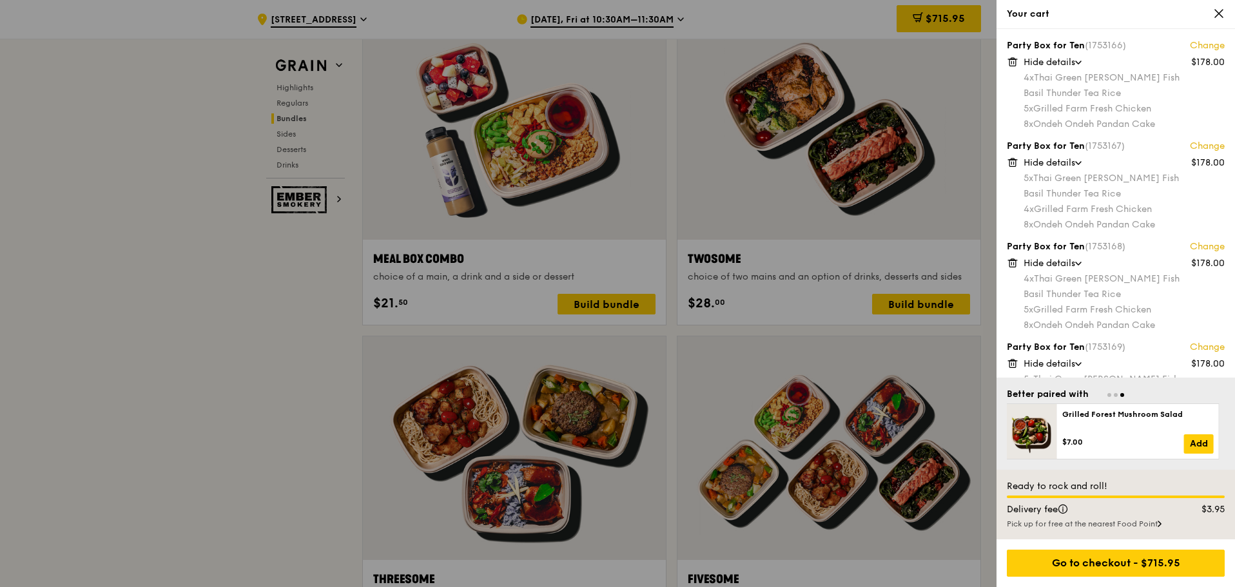
drag, startPoint x: 1134, startPoint y: 395, endPoint x: 1125, endPoint y: 395, distance: 9.0
click at [1125, 395] on div at bounding box center [1116, 394] width 218 height 12
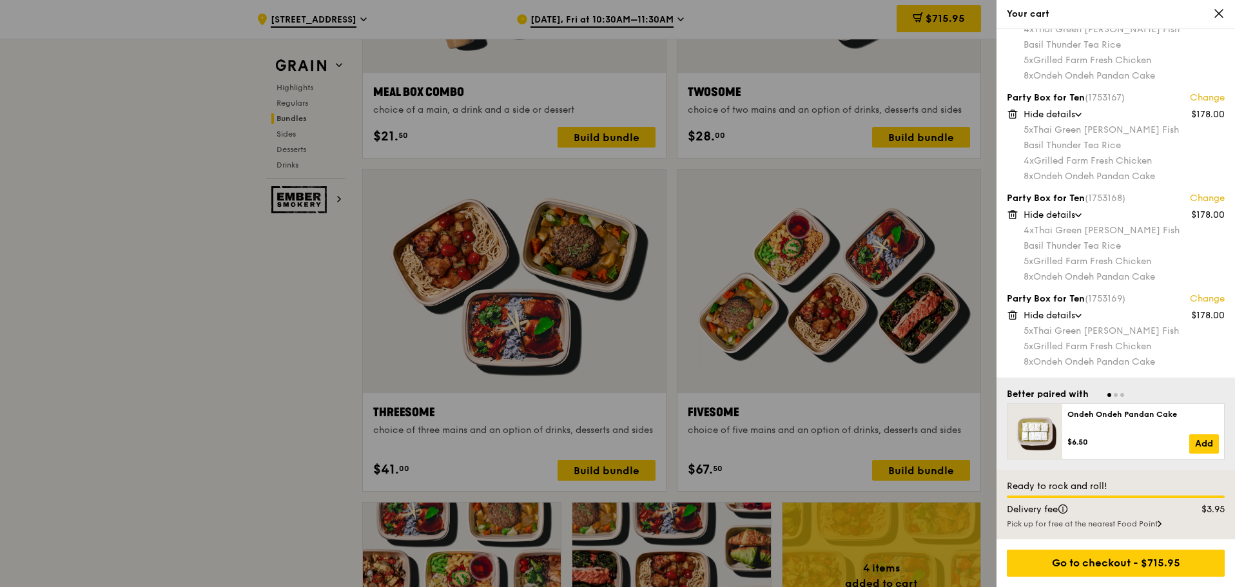
scroll to position [2256, 0]
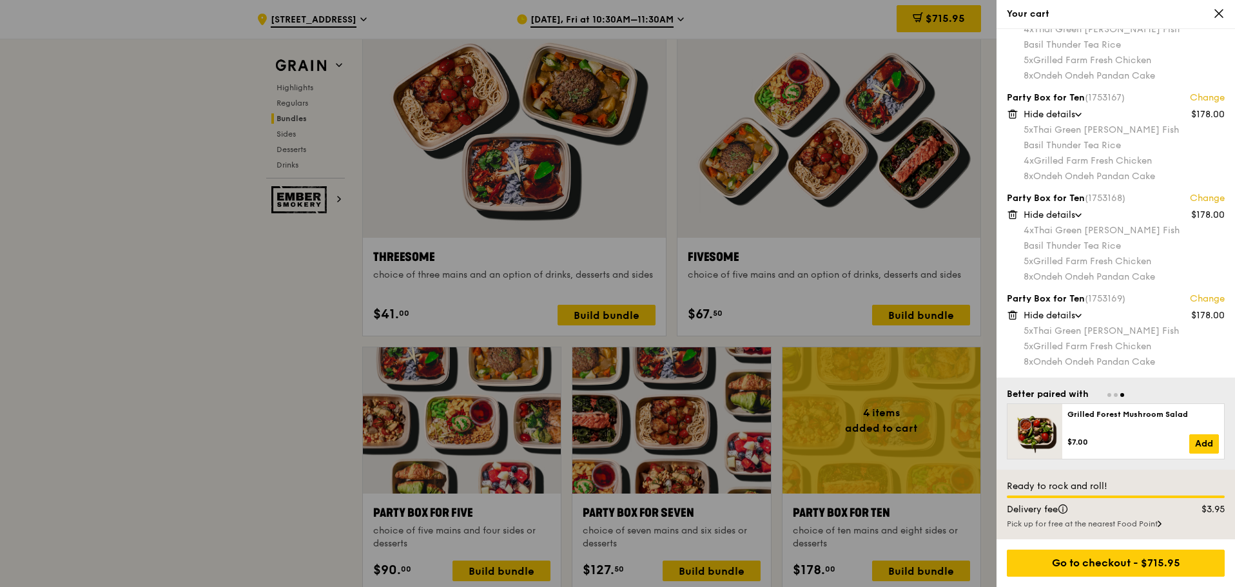
click at [268, 468] on div at bounding box center [617, 293] width 1235 height 587
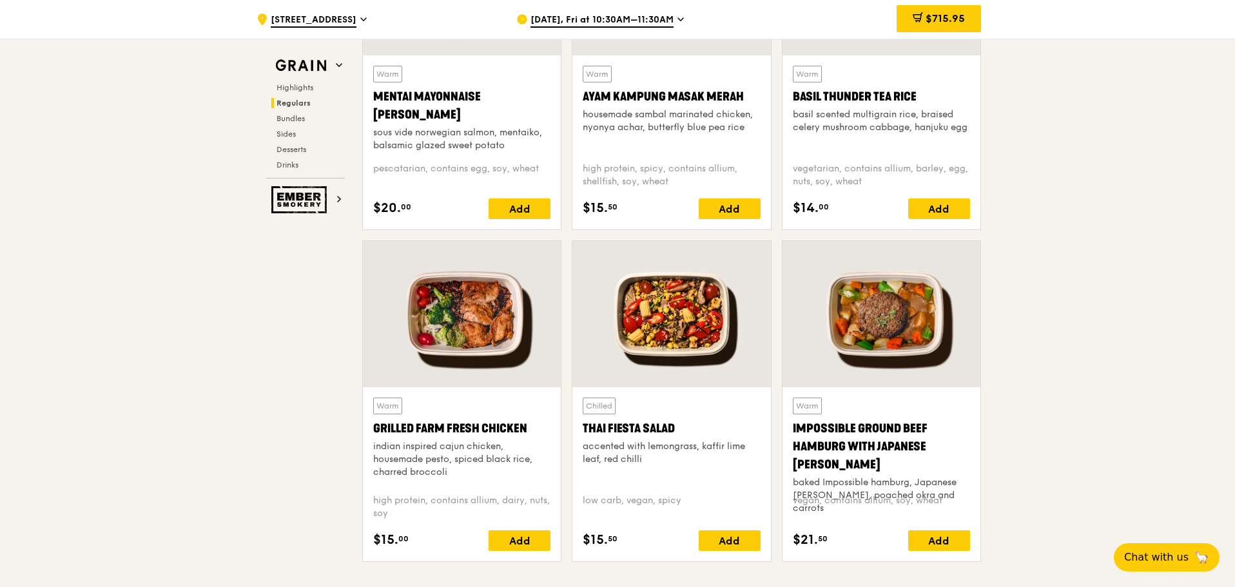
scroll to position [1289, 0]
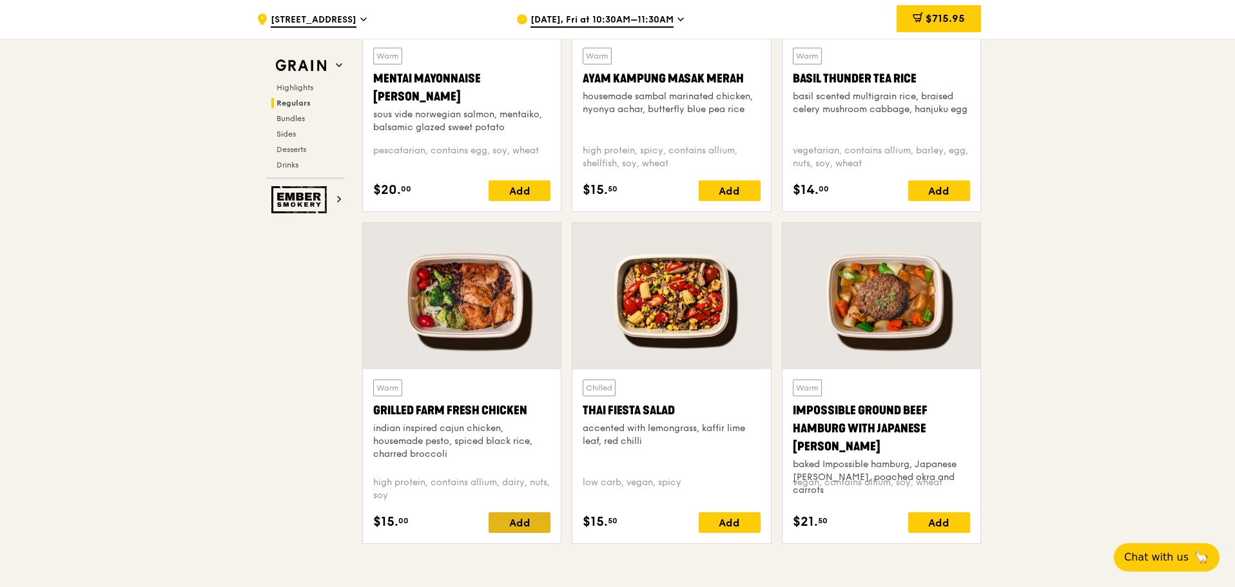
click at [516, 516] on div "Add" at bounding box center [520, 523] width 62 height 21
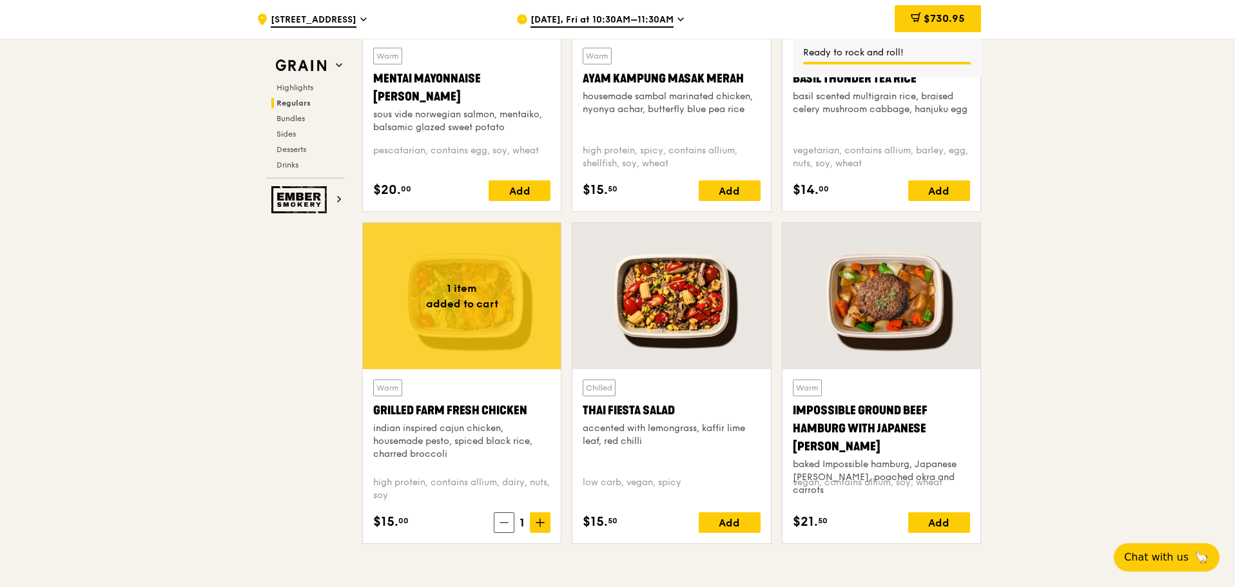
drag, startPoint x: 1097, startPoint y: 251, endPoint x: 1033, endPoint y: 110, distance: 155.2
click at [959, 11] on div "$730.95" at bounding box center [938, 18] width 86 height 27
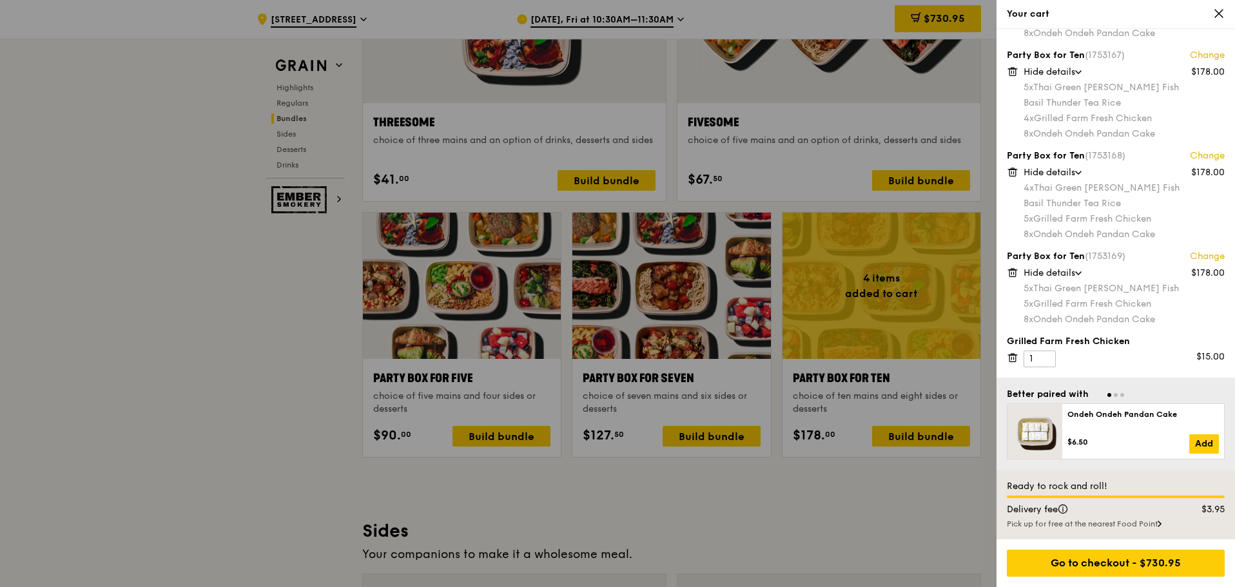
scroll to position [2514, 0]
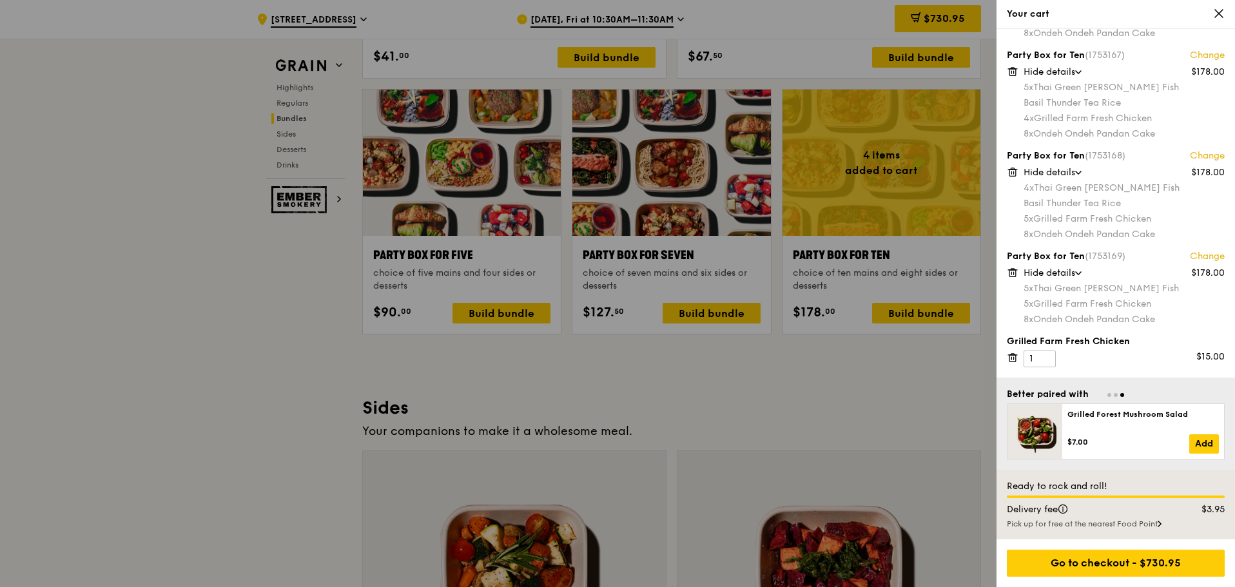
drag, startPoint x: 319, startPoint y: 478, endPoint x: 544, endPoint y: 567, distance: 241.9
click at [340, 482] on div at bounding box center [617, 293] width 1235 height 587
